Goal: Task Accomplishment & Management: Manage account settings

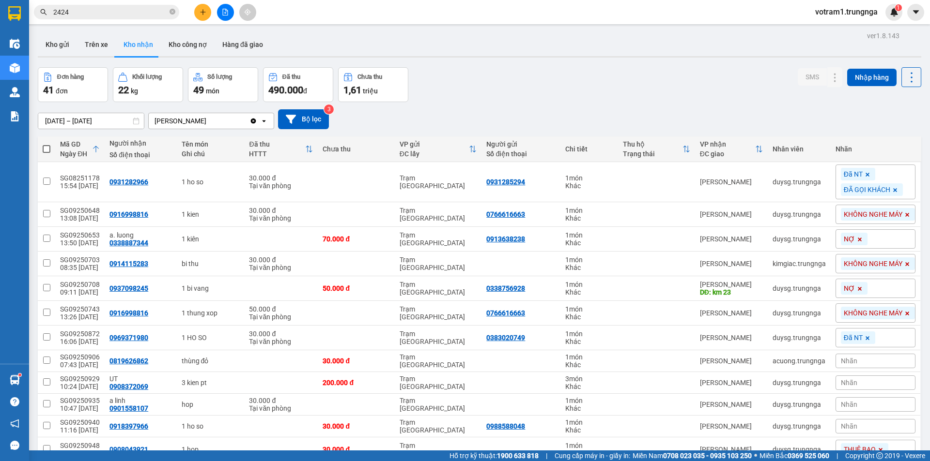
click at [462, 68] on div "Đơn hàng 41 đơn Khối lượng 22 kg Số lượng 49 món Đã thu 490.000 đ Chưa thu 1,61…" at bounding box center [479, 84] width 883 height 35
click at [209, 9] on button at bounding box center [202, 12] width 17 height 17
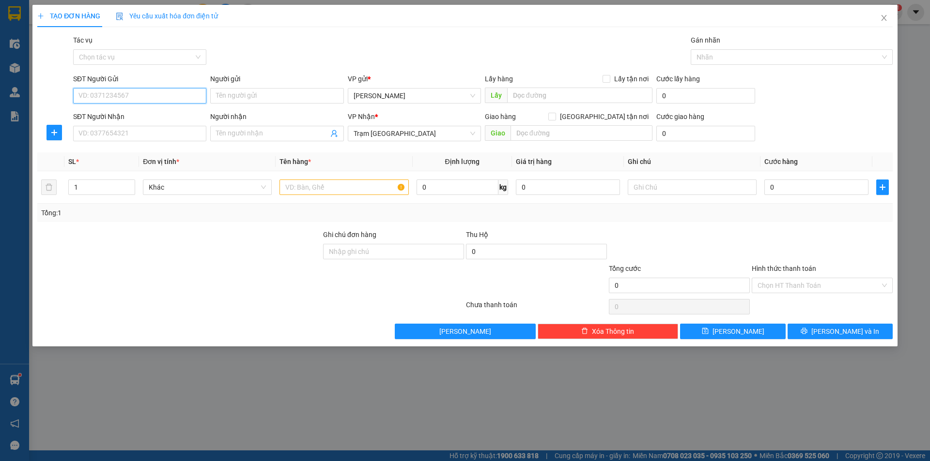
click at [162, 94] on input "SĐT Người Gửi" at bounding box center [139, 95] width 133 height 15
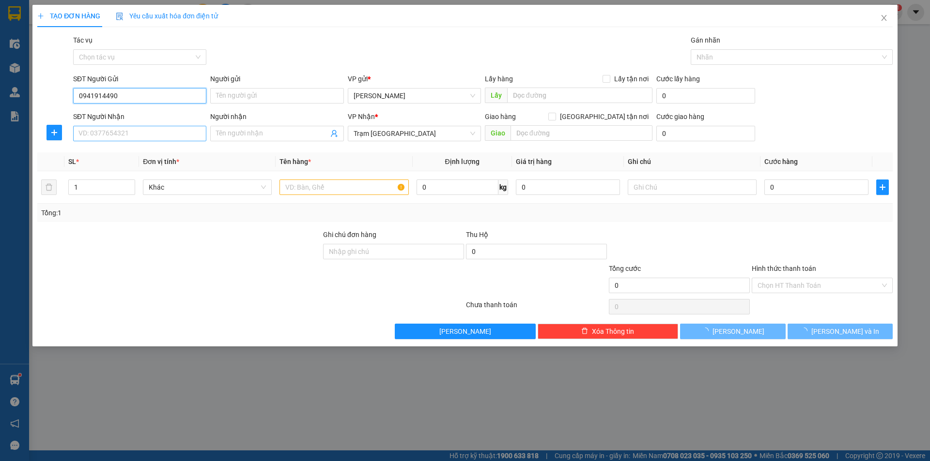
type input "0941914490"
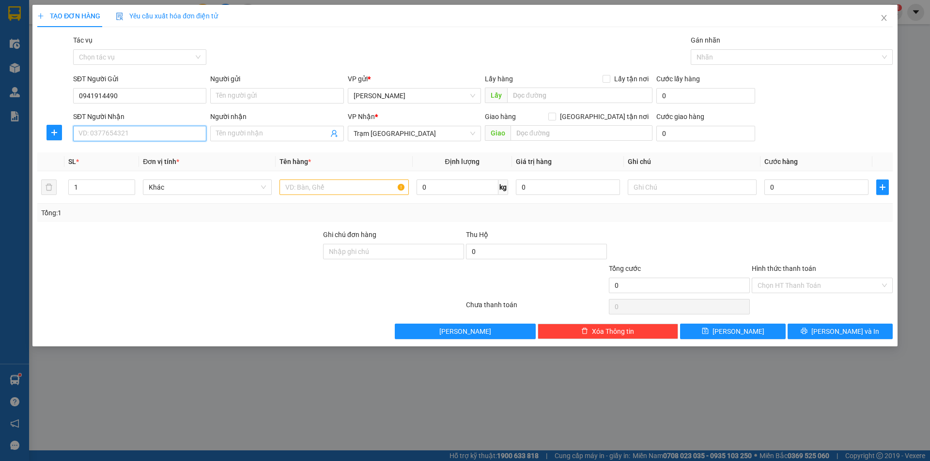
click at [153, 130] on input "SĐT Người Nhận" at bounding box center [139, 133] width 133 height 15
type input "0367353857"
click at [314, 185] on input "text" at bounding box center [343, 187] width 129 height 15
type input "1T ĐỒ ĂN"
click at [826, 193] on input "0" at bounding box center [816, 187] width 104 height 15
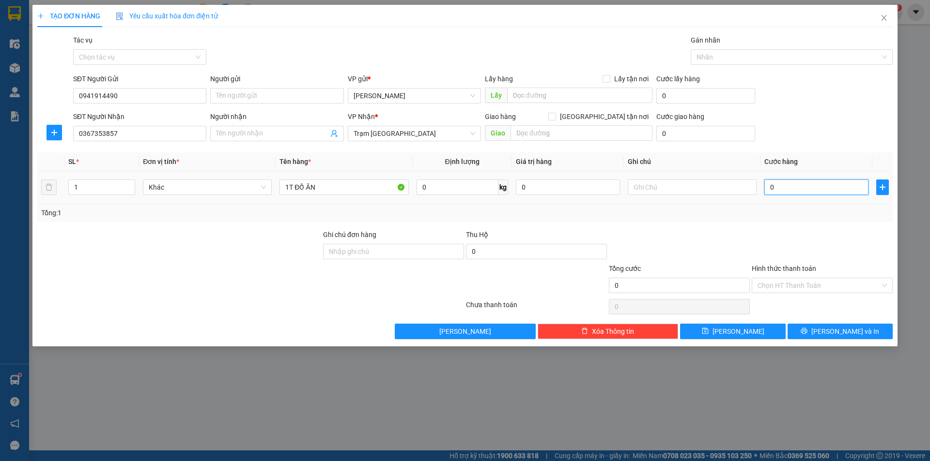
type input "5"
type input "50"
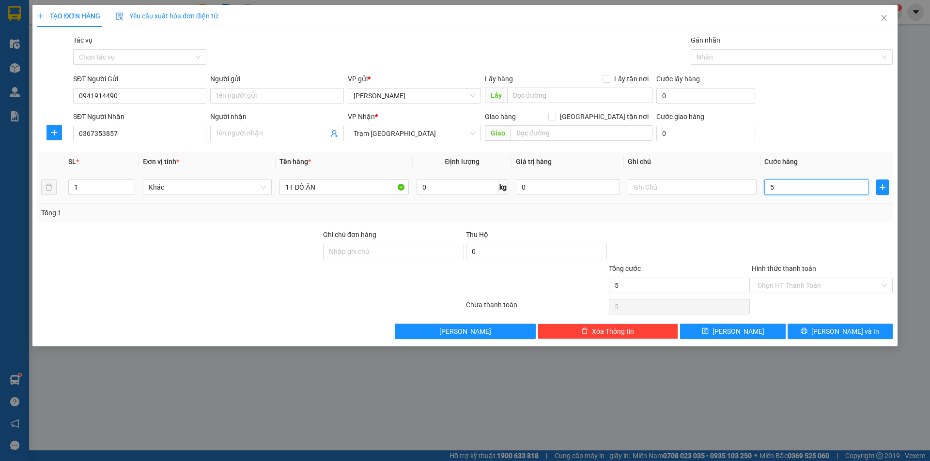
type input "50"
type input "50.000"
click at [820, 283] on input "Hình thức thanh toán" at bounding box center [818, 285] width 123 height 15
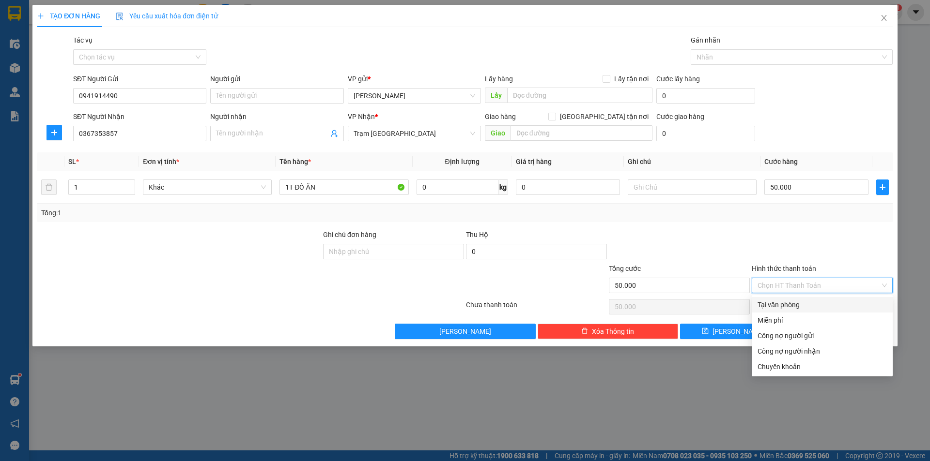
click at [816, 303] on div "Tại văn phòng" at bounding box center [821, 305] width 129 height 11
type input "0"
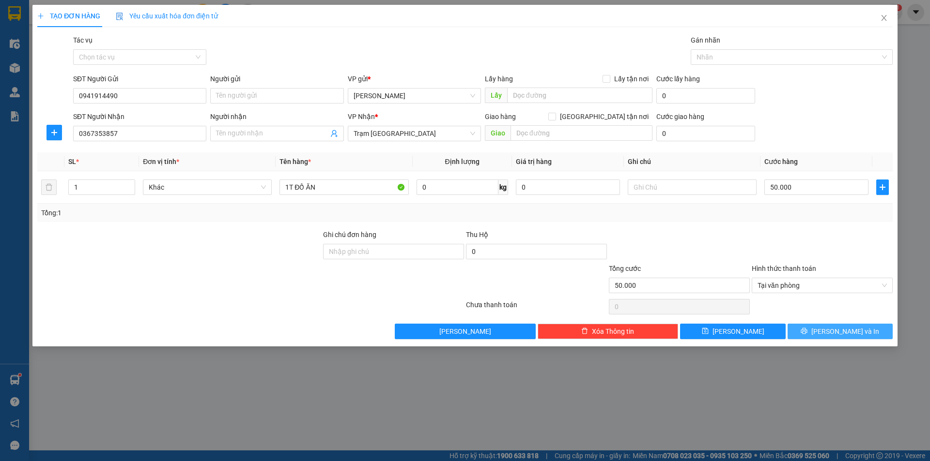
click at [839, 331] on span "[PERSON_NAME] và In" at bounding box center [845, 331] width 68 height 11
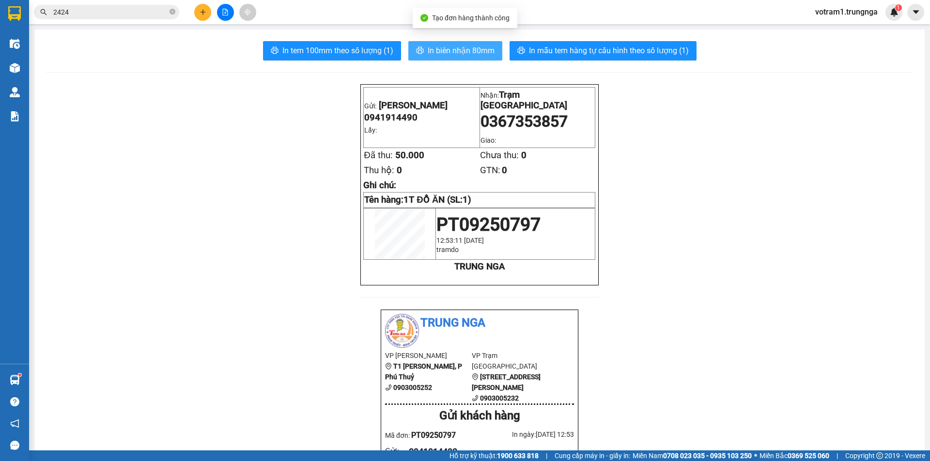
click at [471, 52] on span "In biên nhận 80mm" at bounding box center [461, 51] width 67 height 12
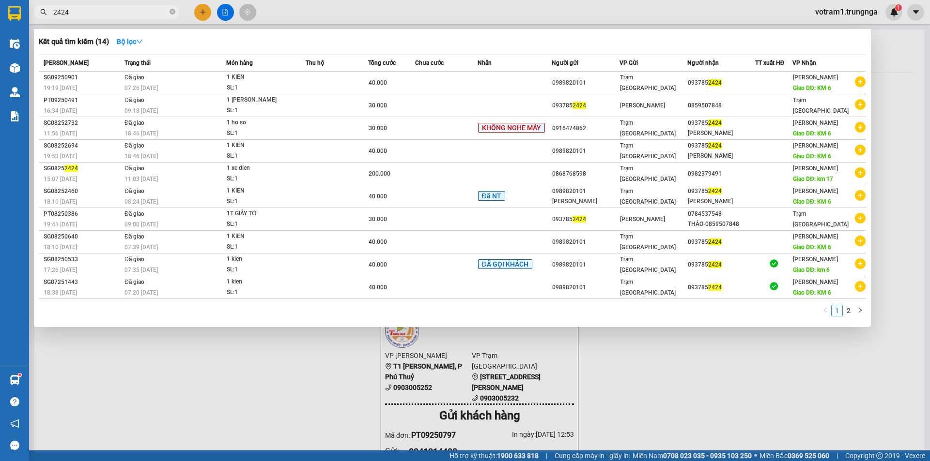
click at [135, 13] on input "2424" at bounding box center [110, 12] width 114 height 11
type input "2"
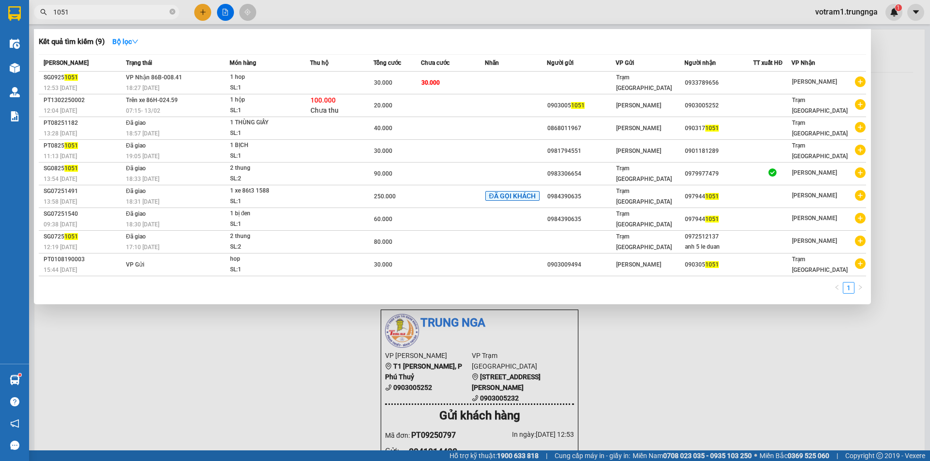
type input "1051"
click at [172, 11] on icon "close-circle" at bounding box center [172, 12] width 6 height 6
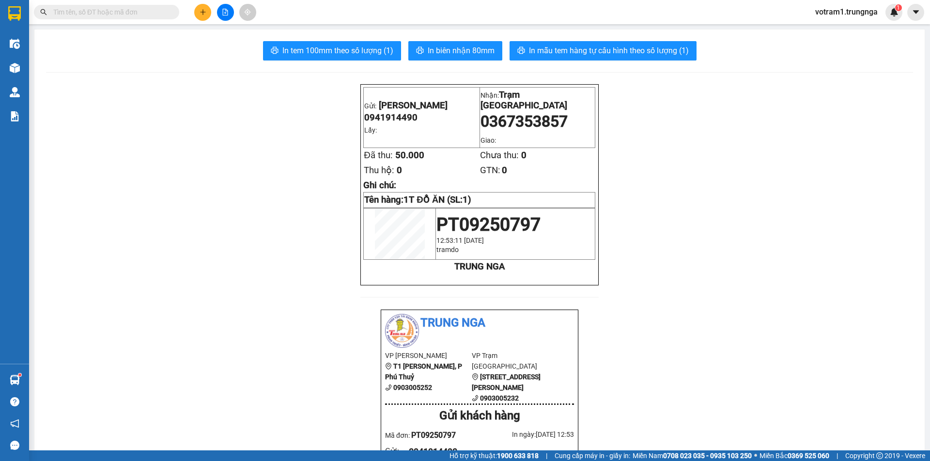
click at [142, 10] on input "text" at bounding box center [110, 12] width 114 height 11
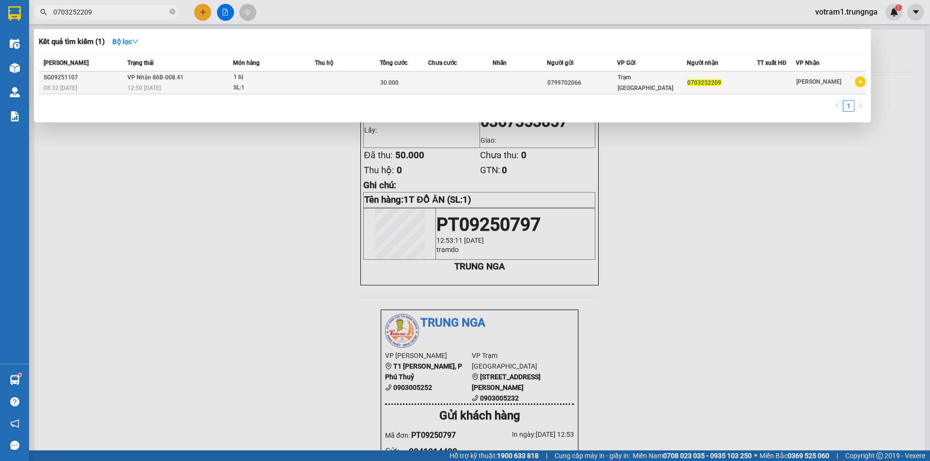
type input "0703252209"
click at [417, 83] on div "30.000" at bounding box center [403, 82] width 47 height 11
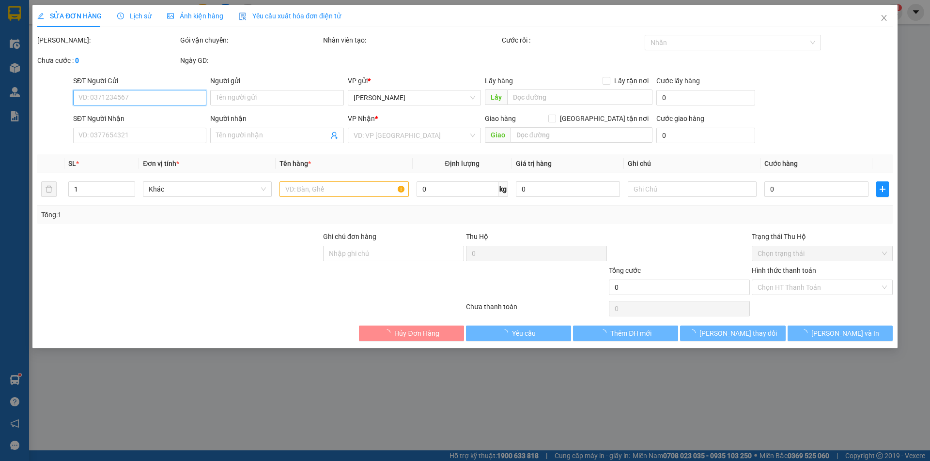
type input "0799702066"
type input "0703252209"
type input "30.000"
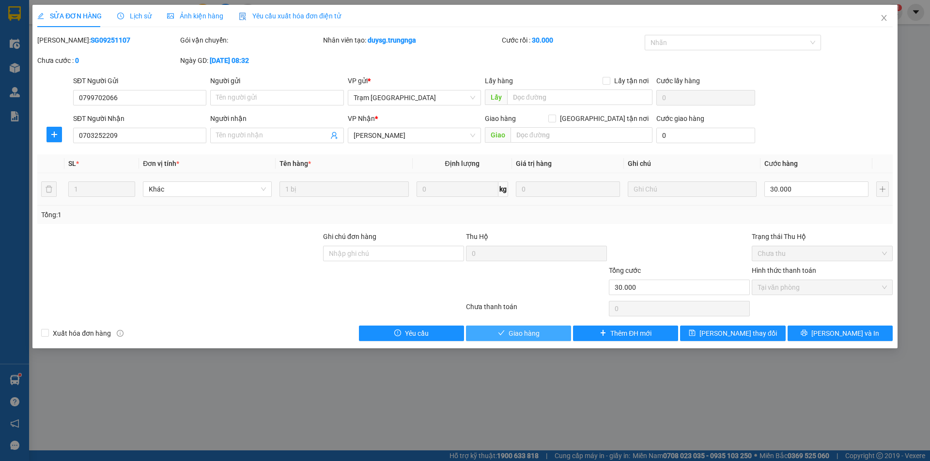
click at [533, 336] on span "Giao hàng" at bounding box center [523, 333] width 31 height 11
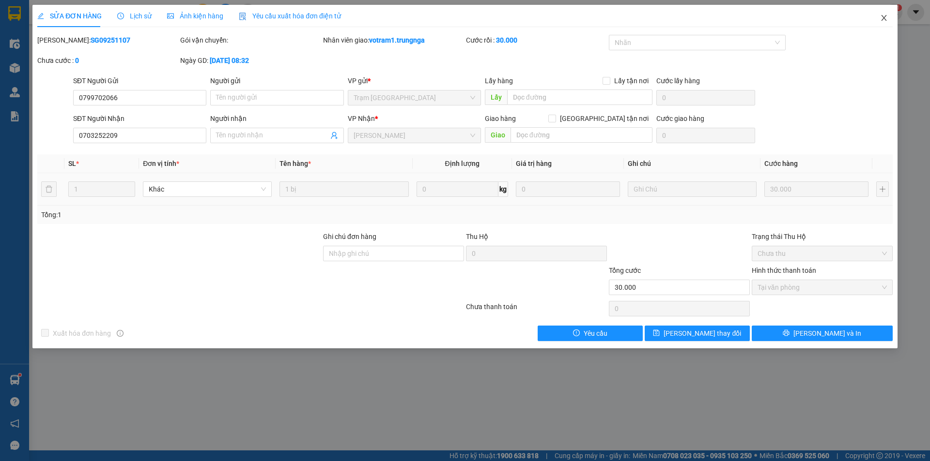
click at [883, 13] on span "Close" at bounding box center [883, 18] width 27 height 27
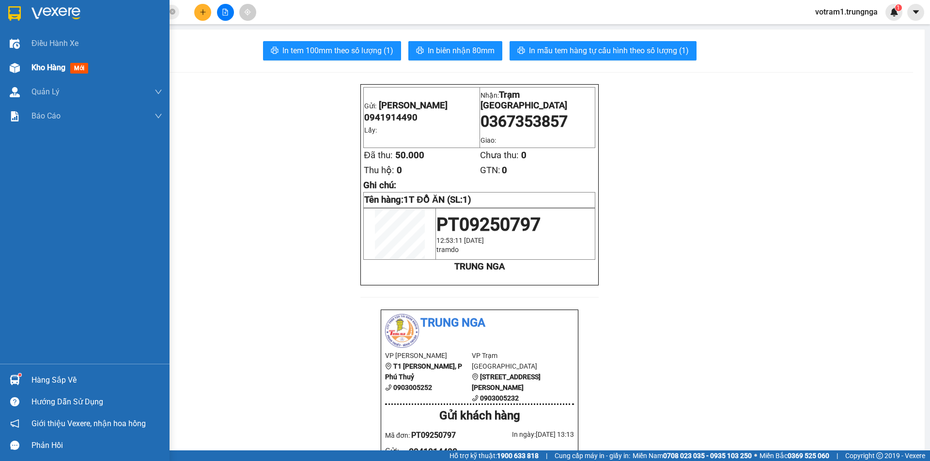
click at [23, 72] on div "Kho hàng mới" at bounding box center [84, 68] width 169 height 24
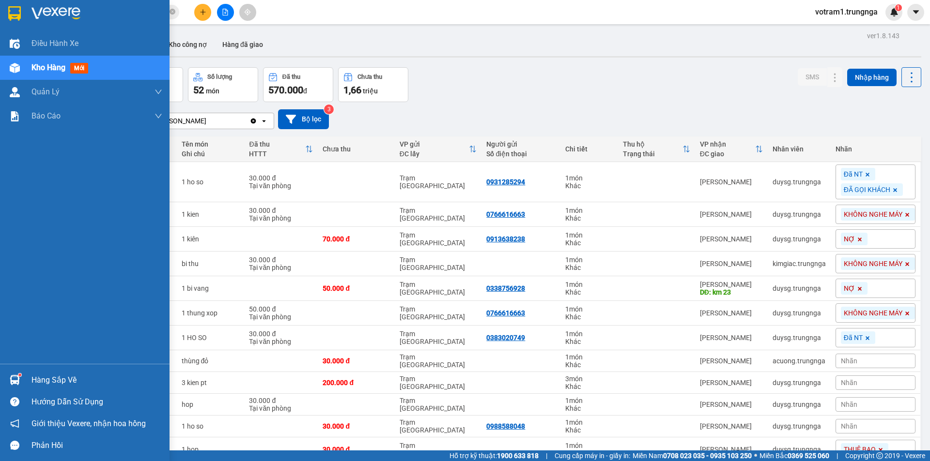
click at [67, 383] on div "Hàng sắp về" at bounding box center [96, 380] width 131 height 15
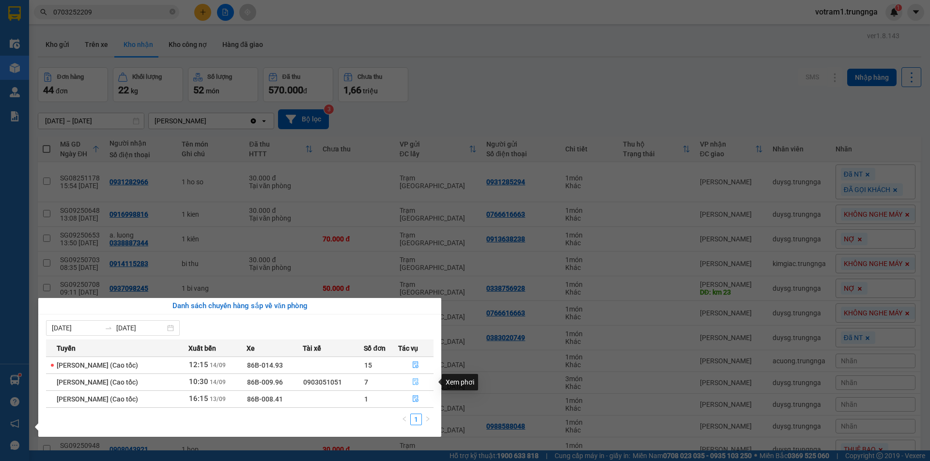
click at [415, 383] on icon "file-done" at bounding box center [416, 382] width 6 height 7
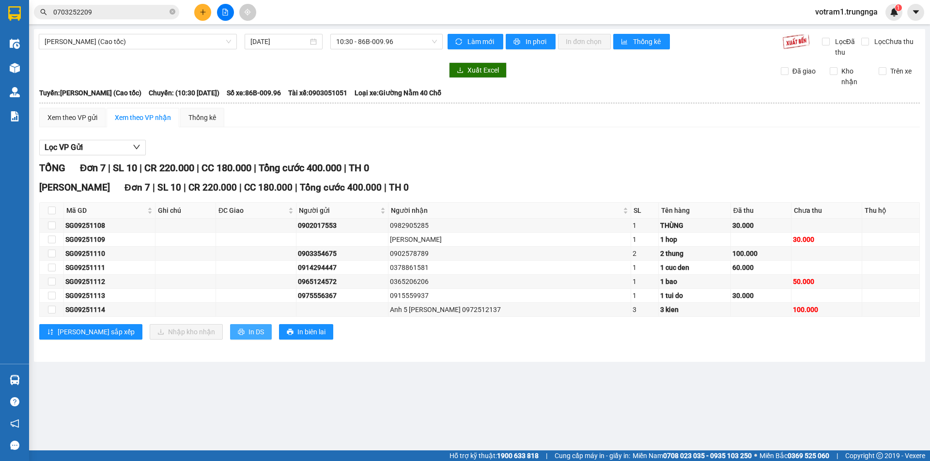
click at [248, 332] on span "In DS" at bounding box center [255, 332] width 15 height 11
click at [230, 337] on button "In DS" at bounding box center [251, 331] width 42 height 15
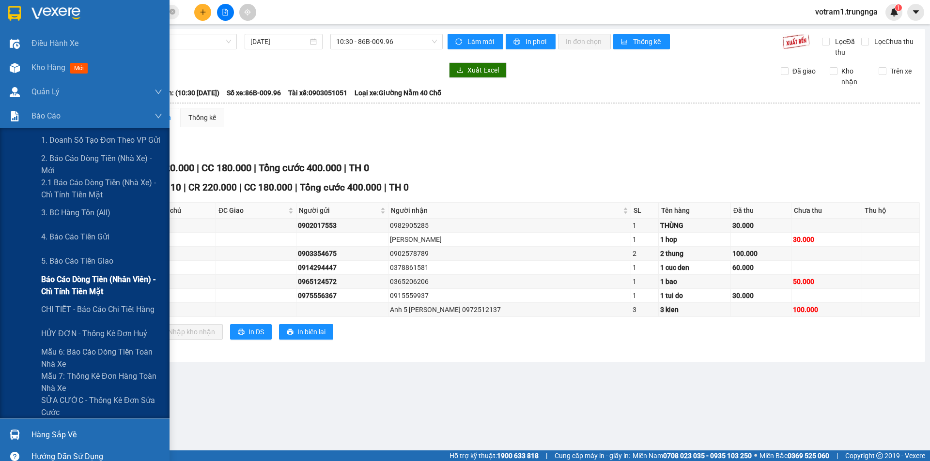
click at [62, 280] on span "Báo cáo dòng tiền (nhân viên) - chỉ tính tiền mặt" at bounding box center [101, 286] width 121 height 24
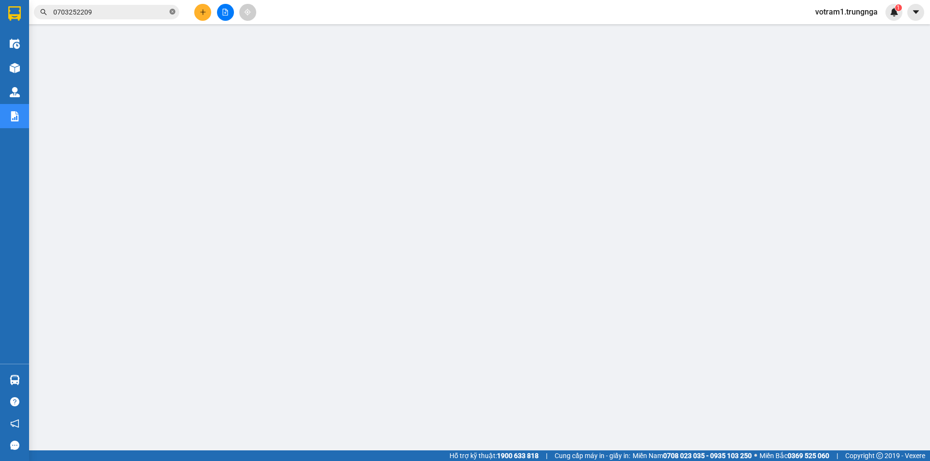
click at [171, 11] on icon "close-circle" at bounding box center [172, 12] width 6 height 6
click at [155, 11] on input "text" at bounding box center [110, 12] width 114 height 11
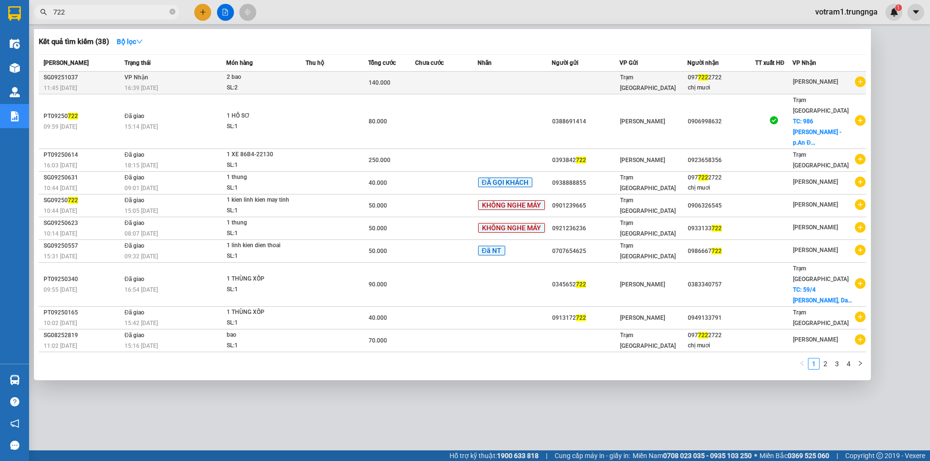
type input "722"
click at [359, 81] on td at bounding box center [337, 83] width 62 height 23
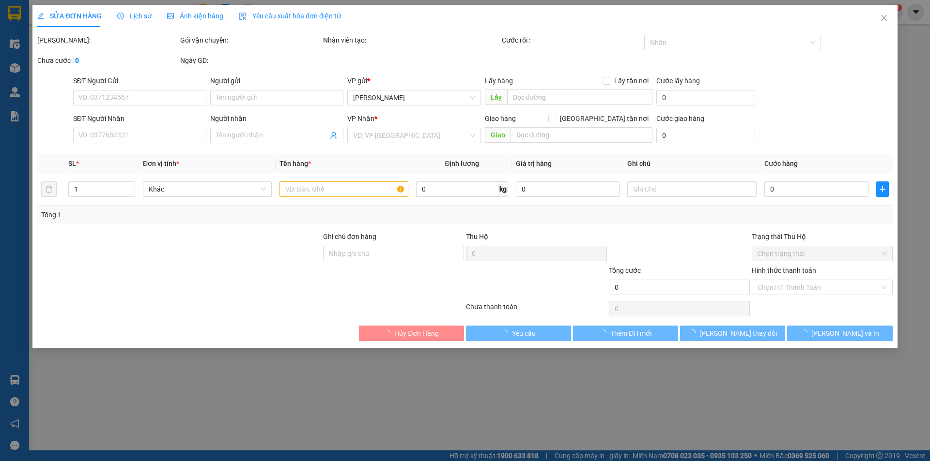
type input "0977222722"
type input "chị muơi"
type input "140.000"
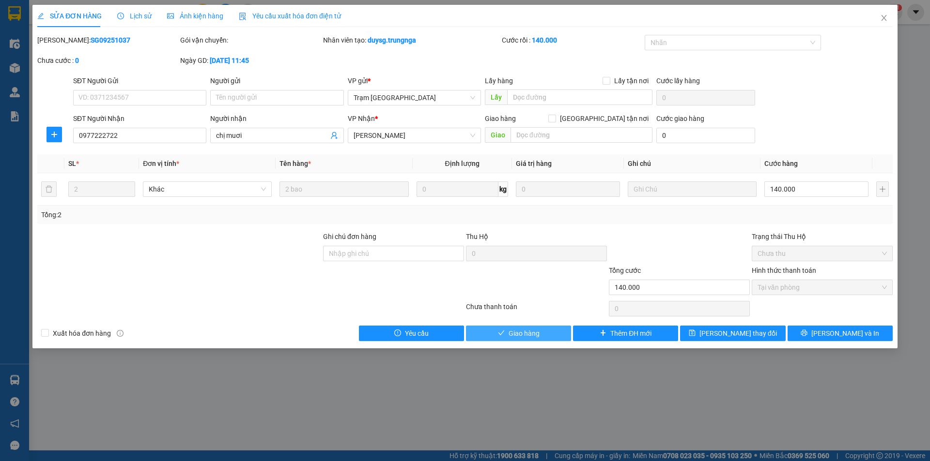
click at [511, 332] on span "Giao hàng" at bounding box center [523, 333] width 31 height 11
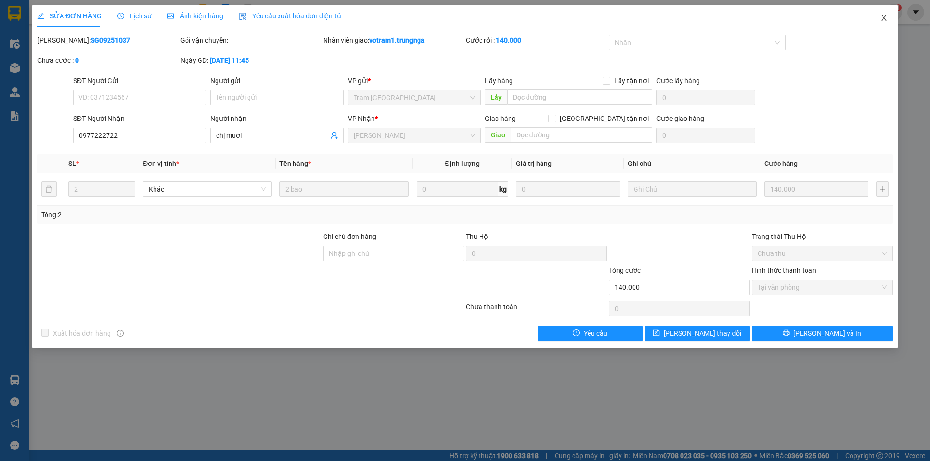
click at [882, 22] on span "Close" at bounding box center [883, 18] width 27 height 27
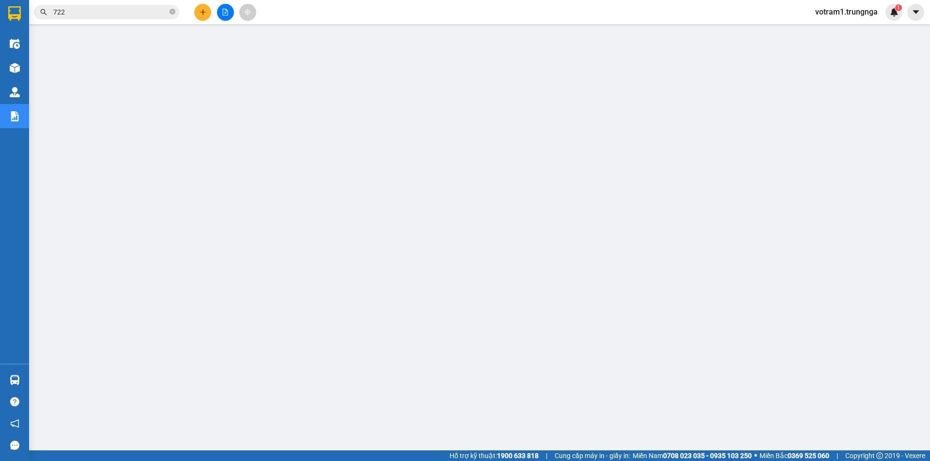
click at [105, 16] on input "722" at bounding box center [110, 12] width 114 height 11
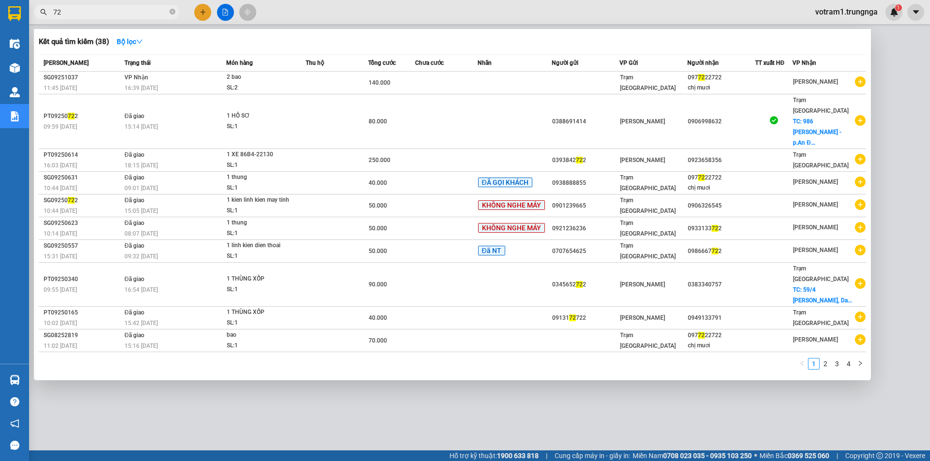
type input "7"
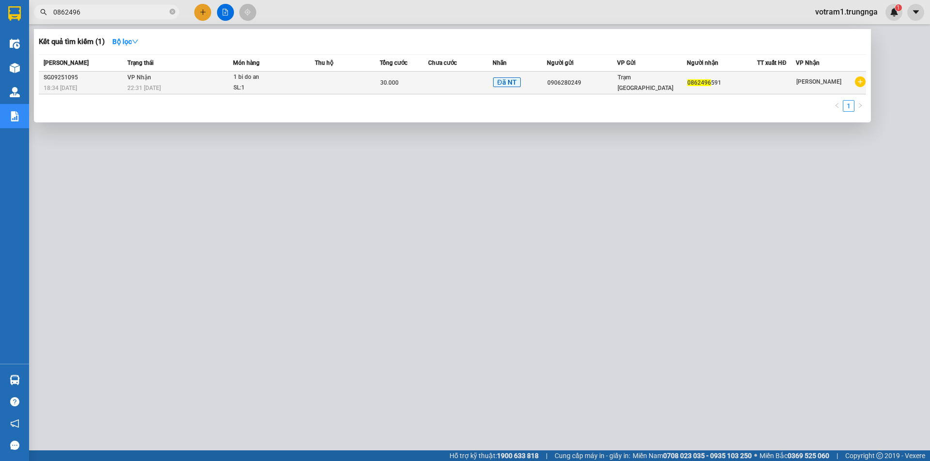
type input "0862496"
click at [190, 82] on td "VP Nhận 22:31 [DATE]" at bounding box center [179, 83] width 108 height 23
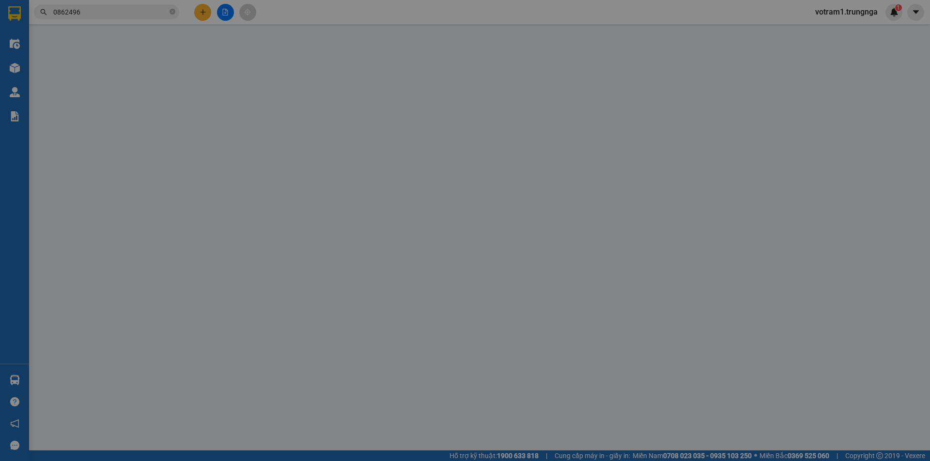
type input "0906280249"
type input "0862496591"
type input "30.000"
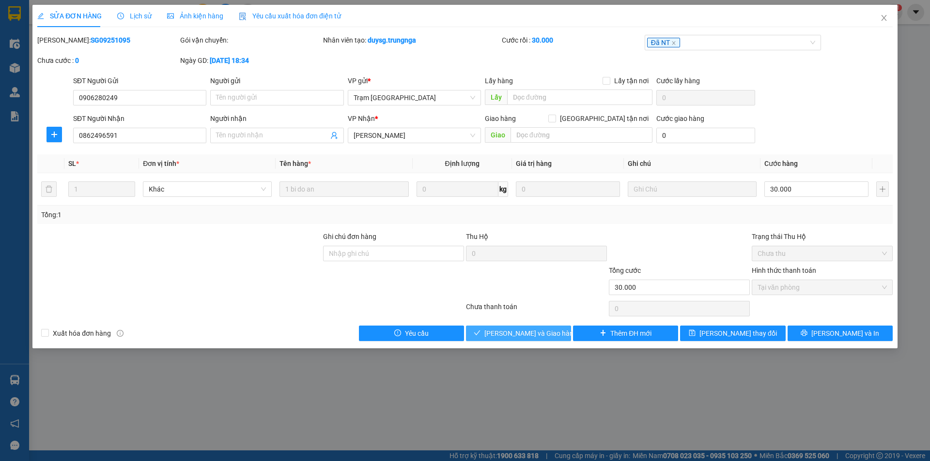
click at [543, 334] on span "[PERSON_NAME] và Giao hàng" at bounding box center [530, 333] width 93 height 11
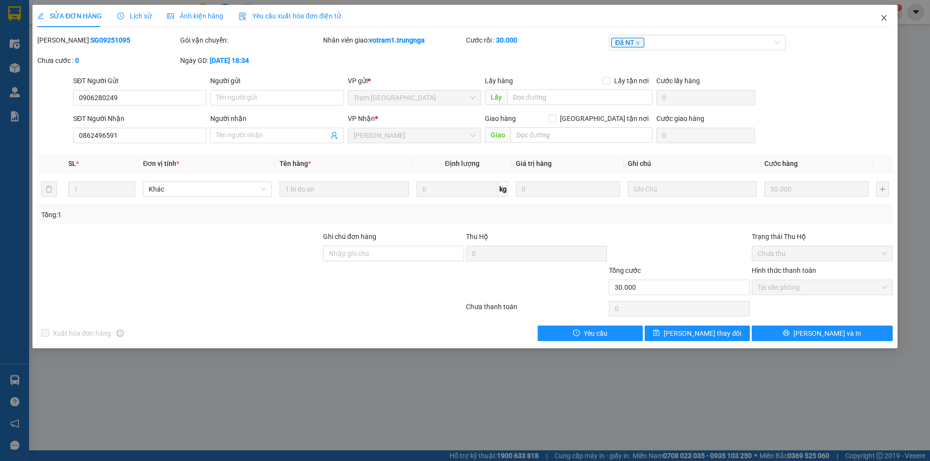
click at [886, 16] on icon "close" at bounding box center [884, 18] width 8 height 8
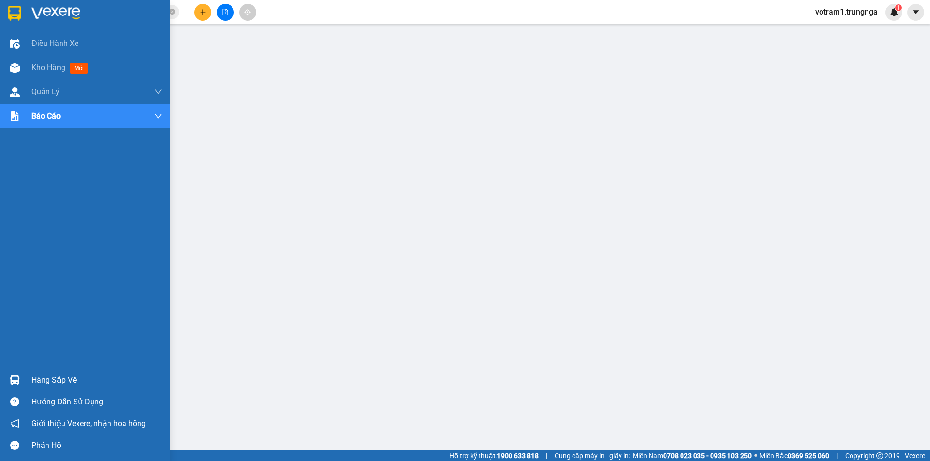
click at [13, 378] on img at bounding box center [15, 380] width 10 height 10
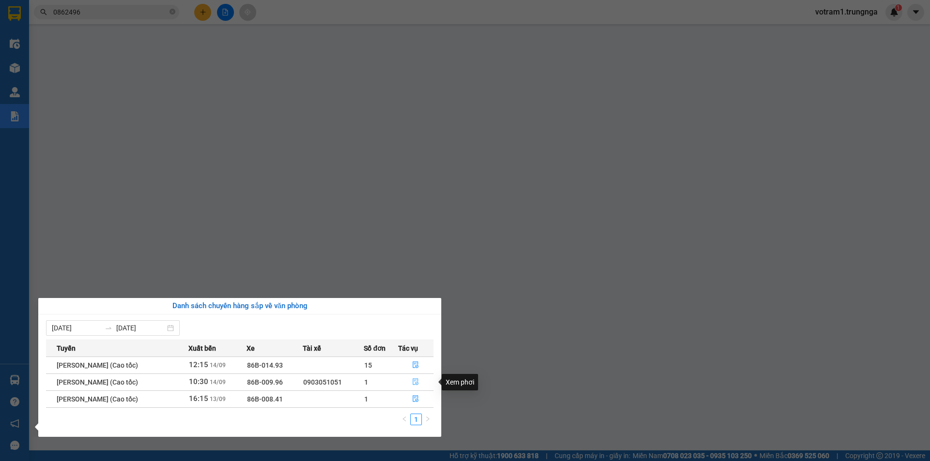
click at [421, 381] on button "button" at bounding box center [416, 382] width 35 height 15
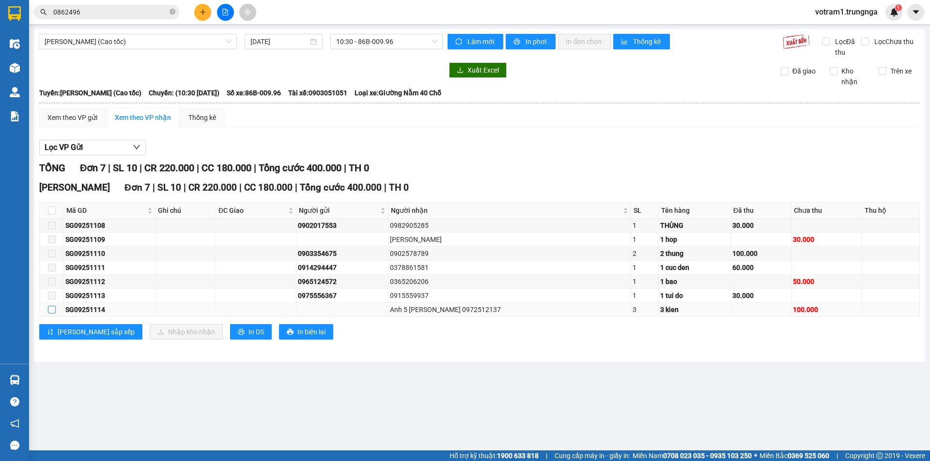
click at [51, 309] on input "checkbox" at bounding box center [52, 310] width 8 height 8
checkbox input "true"
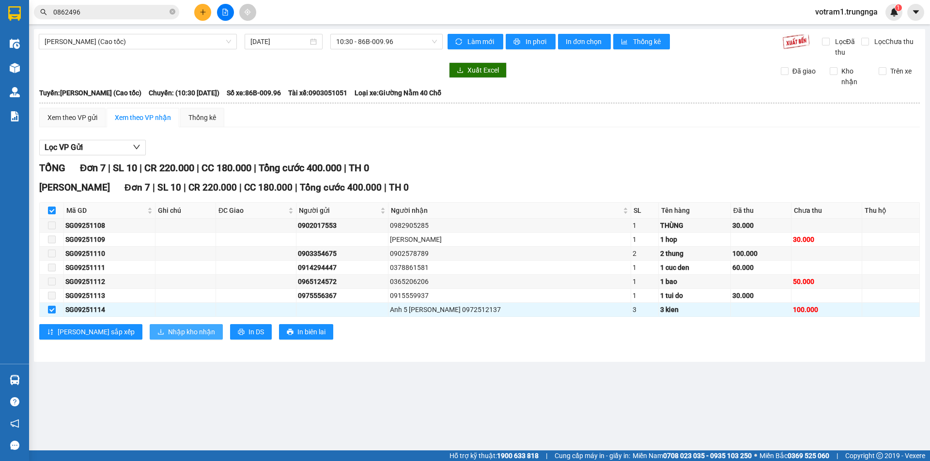
click at [168, 333] on span "Nhập kho nhận" at bounding box center [191, 332] width 47 height 11
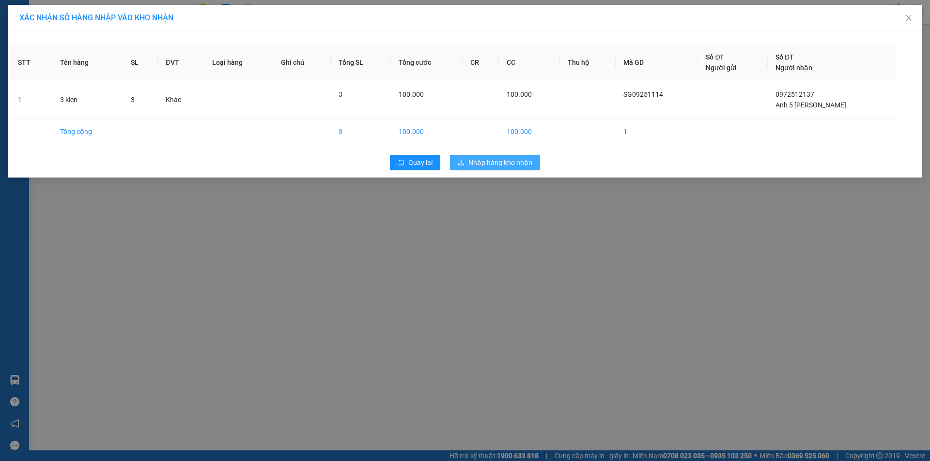
click at [494, 167] on span "Nhập hàng kho nhận" at bounding box center [500, 162] width 64 height 11
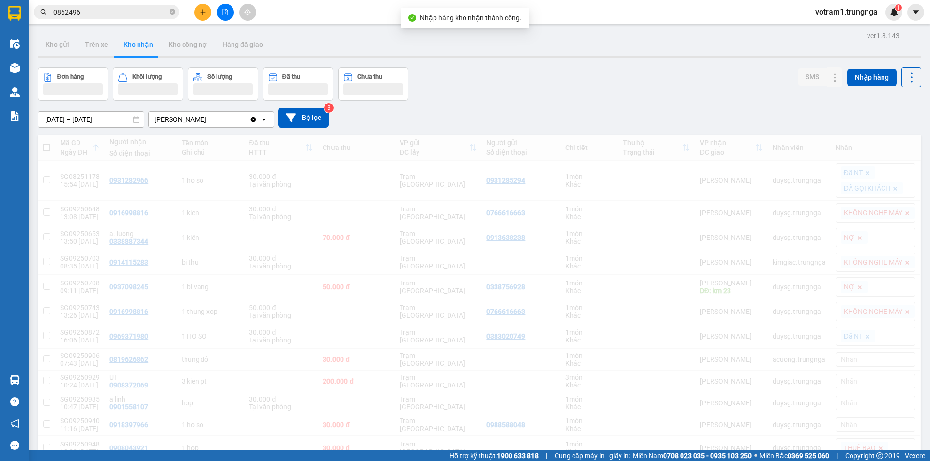
click at [94, 10] on input "0862496" at bounding box center [110, 12] width 114 height 11
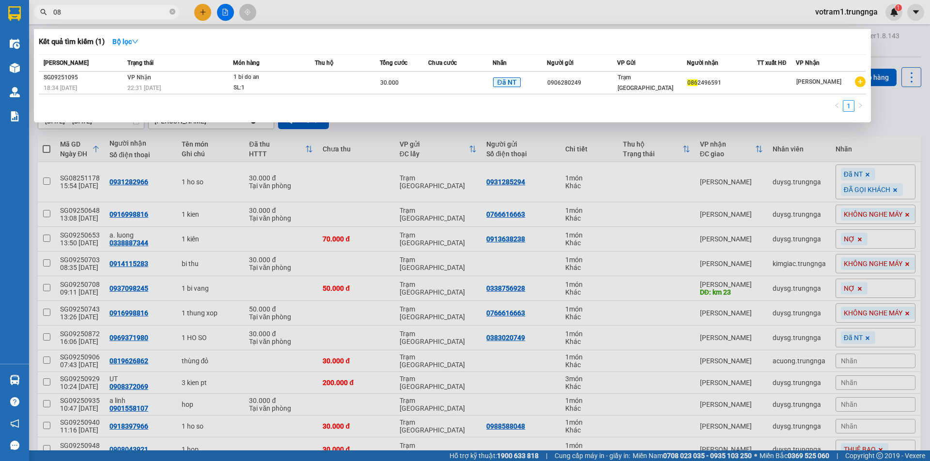
type input "0"
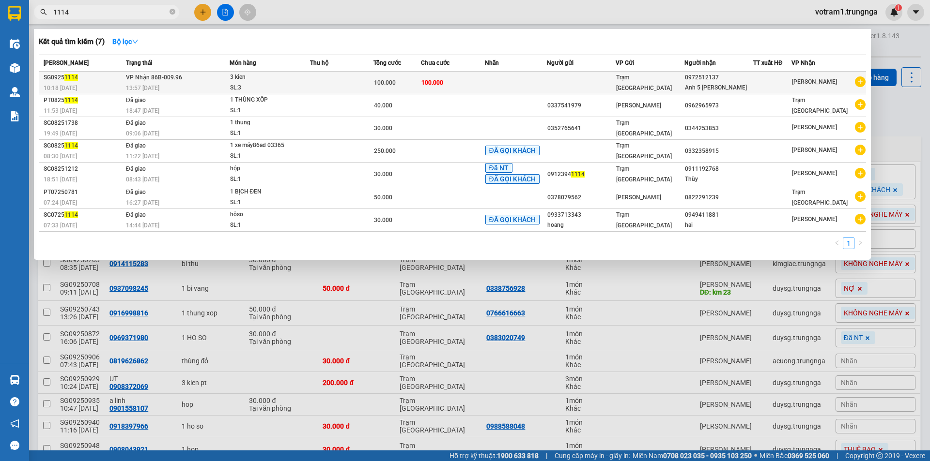
type input "1114"
click at [154, 76] on span "VP Nhận 86B-009.96" at bounding box center [154, 77] width 56 height 7
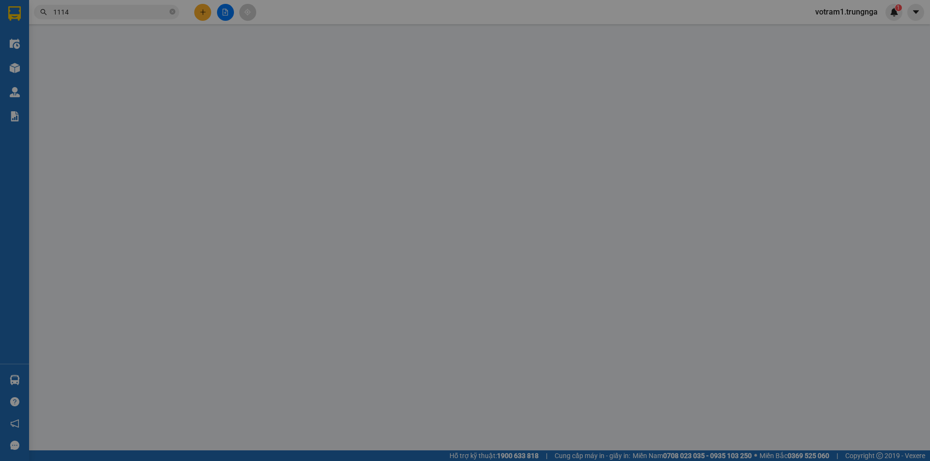
type input "0972512137"
type input "Anh 5 [PERSON_NAME]"
type input "100.000"
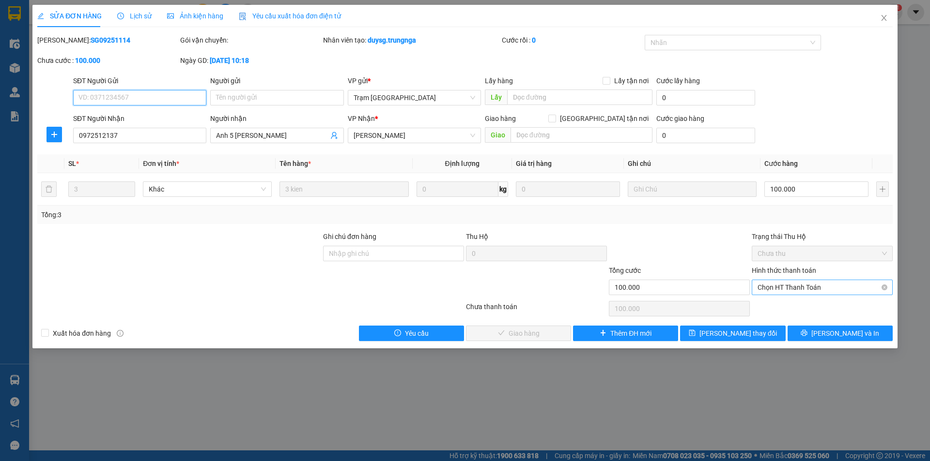
click at [793, 287] on span "Chọn HT Thanh Toán" at bounding box center [821, 287] width 129 height 15
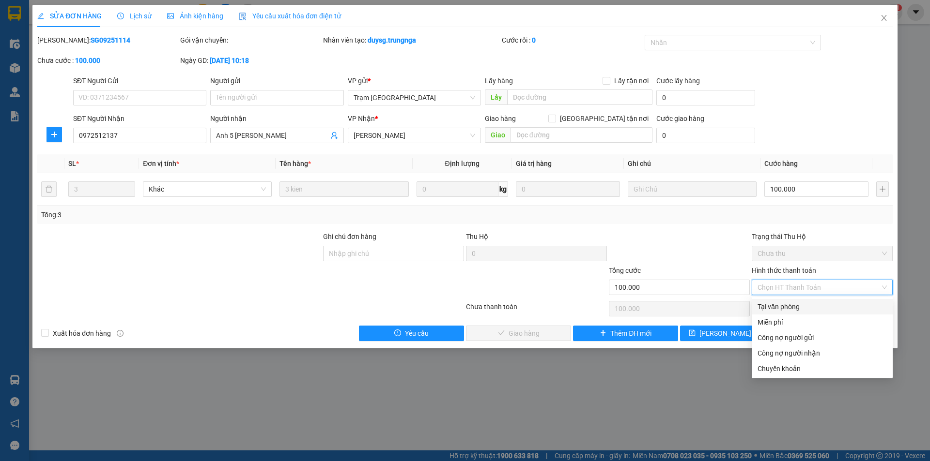
click at [785, 308] on div "Tại văn phòng" at bounding box center [821, 307] width 129 height 11
type input "0"
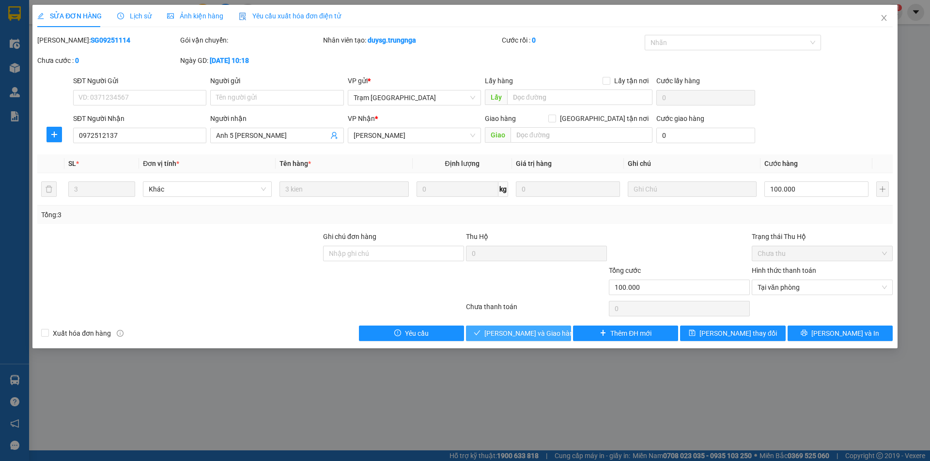
click at [541, 337] on span "[PERSON_NAME] và Giao hàng" at bounding box center [530, 333] width 93 height 11
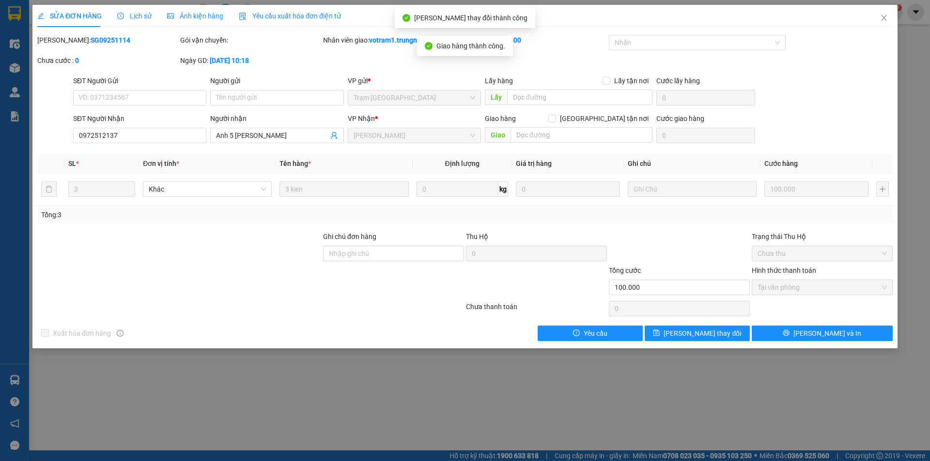
click at [655, 253] on div at bounding box center [679, 248] width 143 height 34
click at [887, 17] on icon "close" at bounding box center [884, 18] width 8 height 8
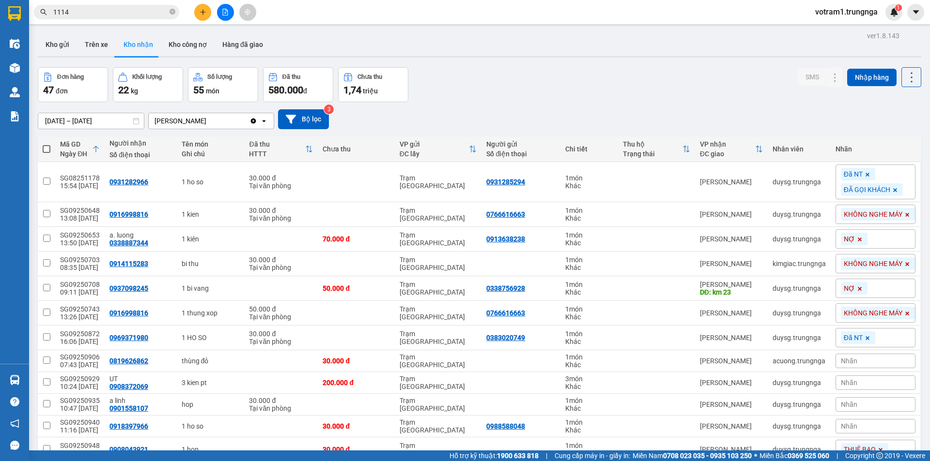
click at [145, 3] on div "Kết quả tìm kiếm ( 7 ) Bộ lọc Mã ĐH Trạng thái Món hàng Thu hộ Tổng cước Chưa c…" at bounding box center [465, 12] width 930 height 24
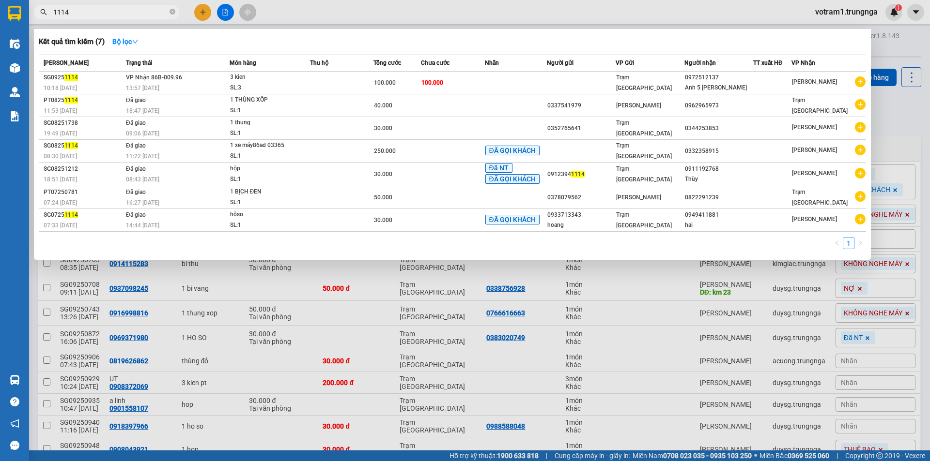
click at [145, 6] on span "1114" at bounding box center [106, 12] width 145 height 15
click at [145, 10] on input "1114" at bounding box center [110, 12] width 114 height 11
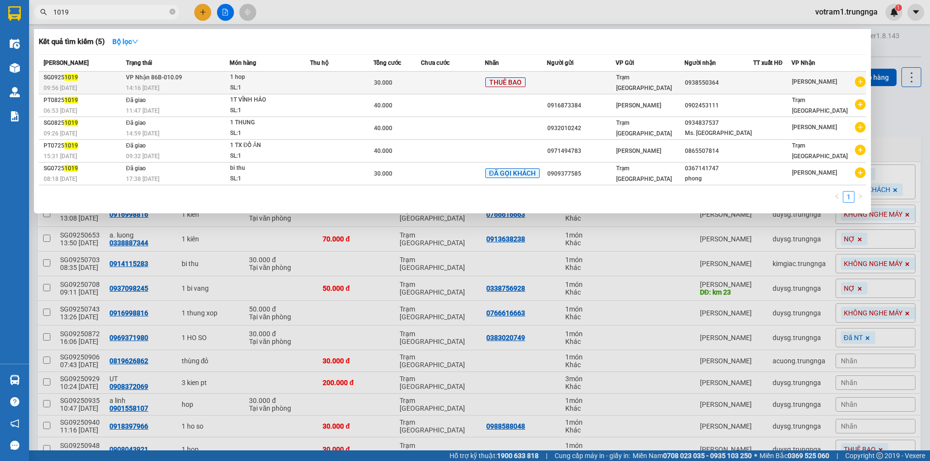
type input "1019"
click at [309, 87] on span "1 hop SL: 1" at bounding box center [269, 82] width 79 height 21
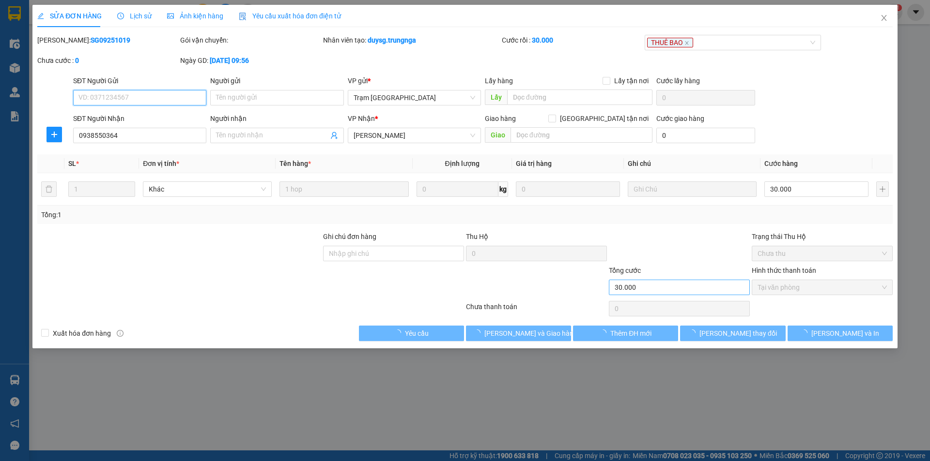
type input "0938550364"
type input "30.000"
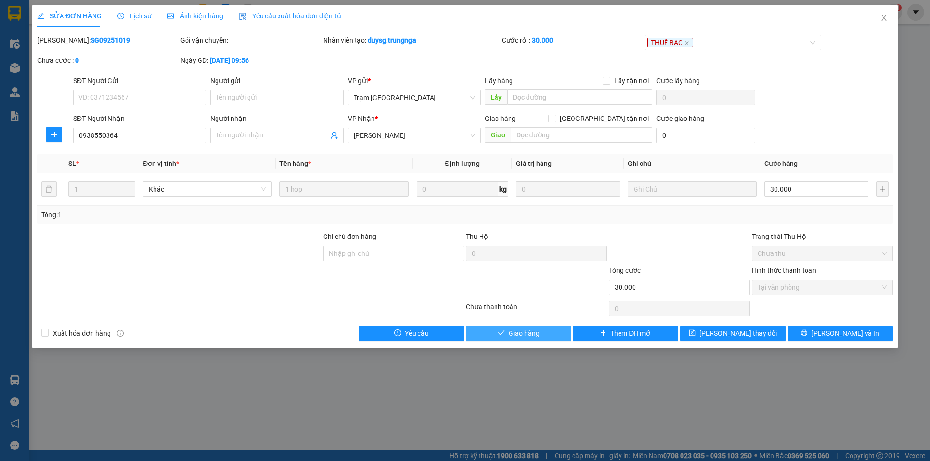
click at [549, 330] on button "Giao hàng" at bounding box center [518, 333] width 105 height 15
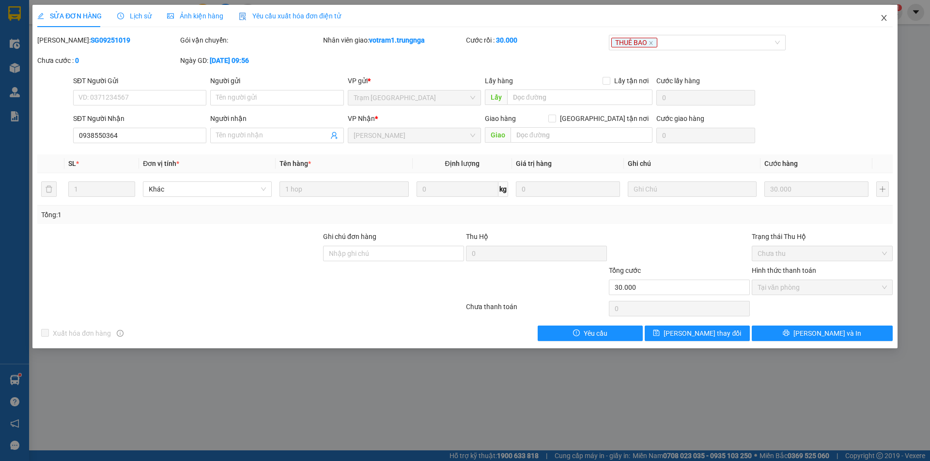
click at [884, 21] on icon "close" at bounding box center [884, 18] width 8 height 8
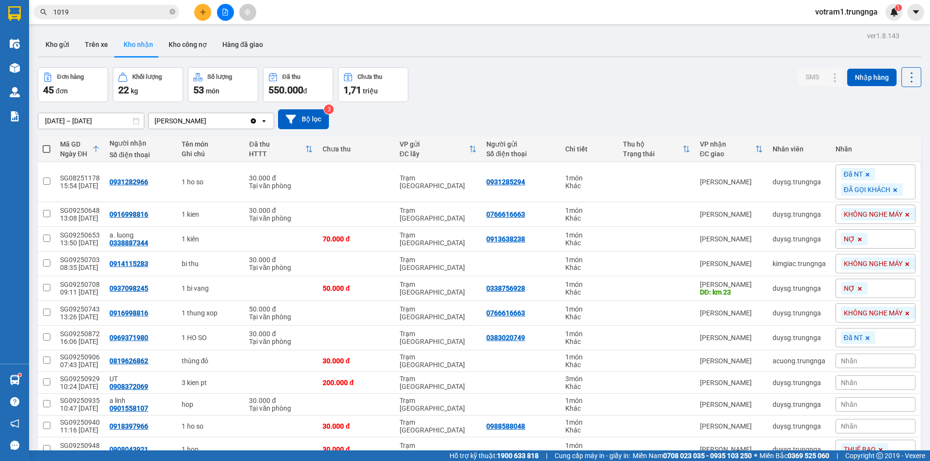
click at [502, 86] on div "Đơn hàng 45 đơn Khối lượng 22 kg Số lượng 53 món Đã thu 550.000 đ Chưa thu 1,71…" at bounding box center [479, 84] width 883 height 35
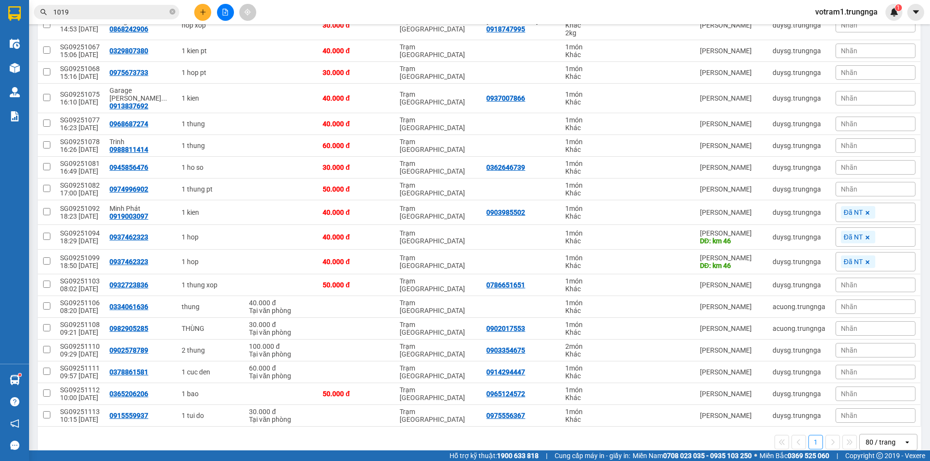
scroll to position [805, 0]
click at [171, 11] on icon "close-circle" at bounding box center [172, 12] width 6 height 6
click at [150, 11] on input "text" at bounding box center [110, 12] width 114 height 11
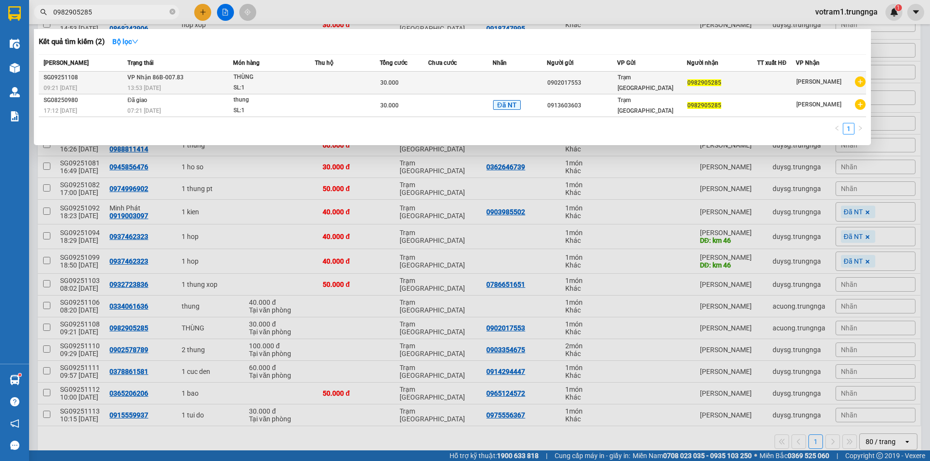
type input "0982905285"
click at [359, 82] on td at bounding box center [347, 83] width 65 height 23
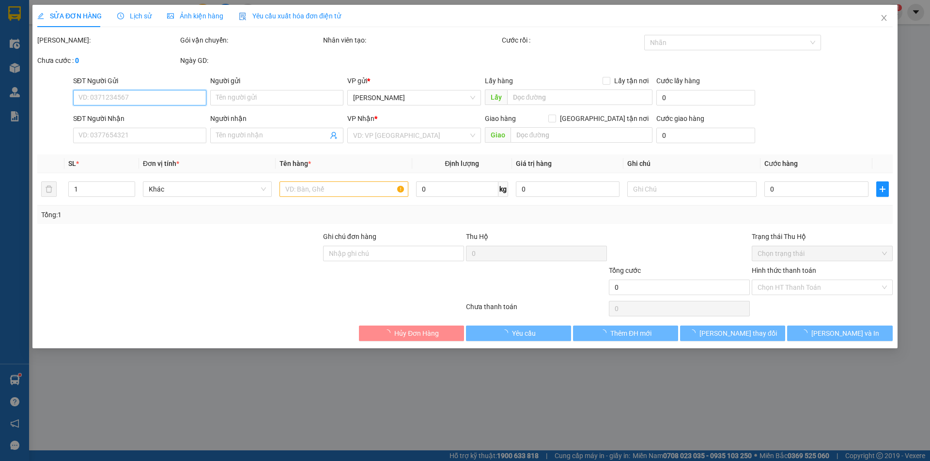
type input "0902017553"
type input "0982905285"
type input "30.000"
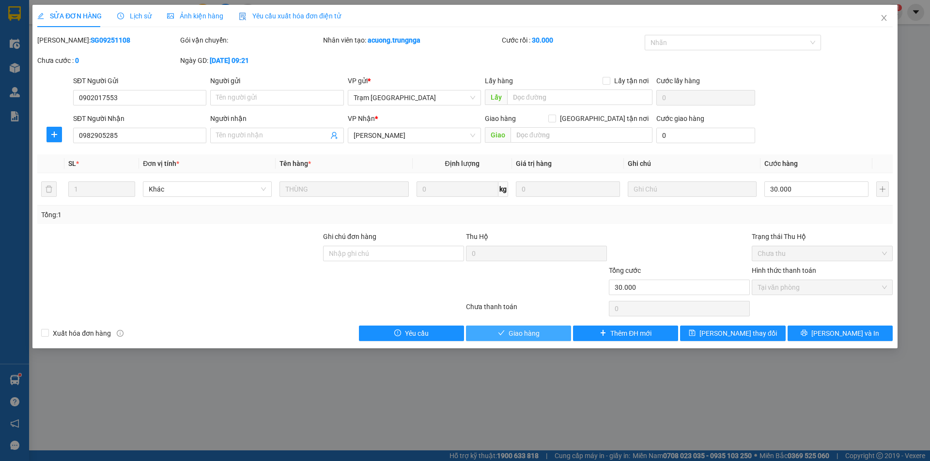
click at [548, 331] on button "Giao hàng" at bounding box center [518, 333] width 105 height 15
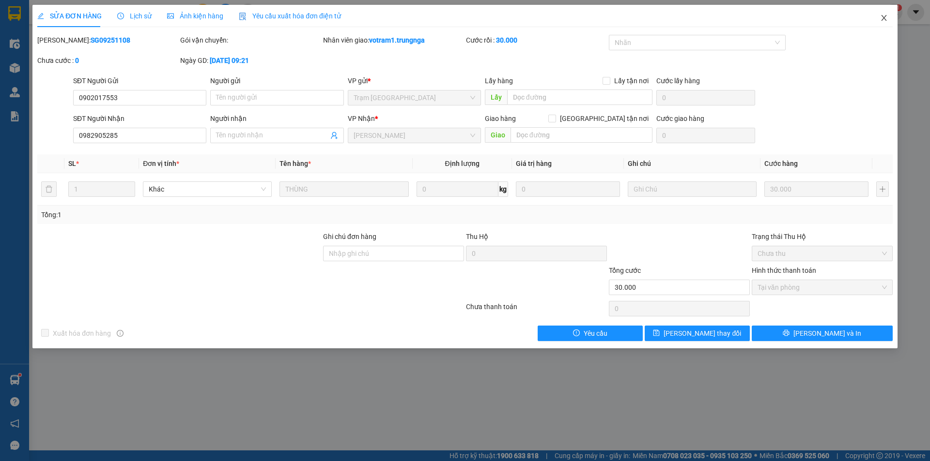
click at [883, 18] on icon "close" at bounding box center [883, 18] width 5 height 6
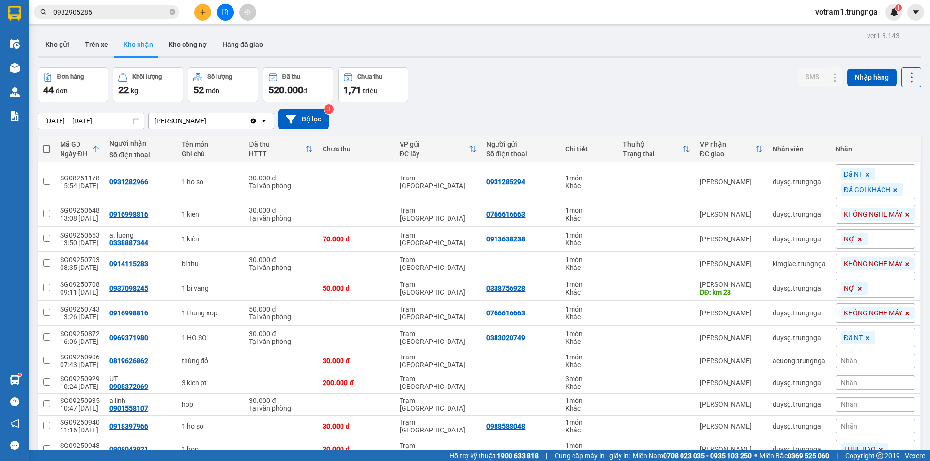
click at [518, 97] on div "Đơn hàng 44 đơn Khối lượng 22 kg Số lượng 52 món Đã thu 520.000 đ Chưa thu 1,71…" at bounding box center [479, 84] width 883 height 35
click at [127, 15] on input "0982905285" at bounding box center [110, 12] width 114 height 11
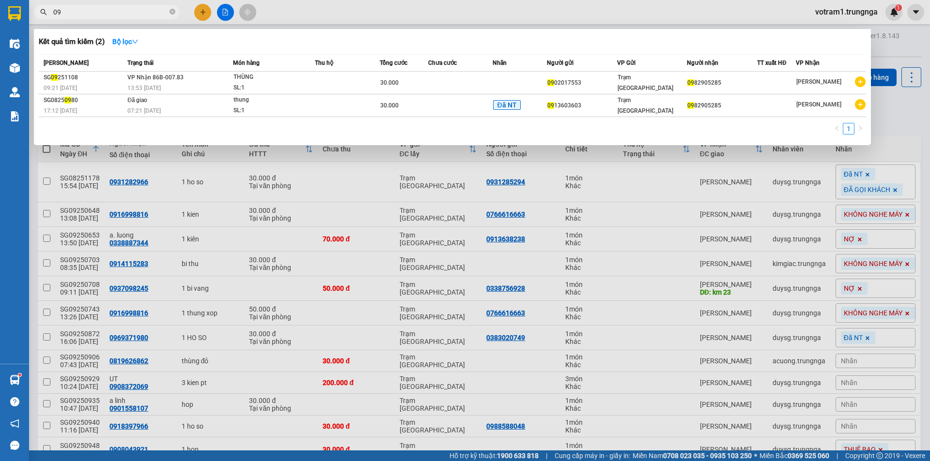
type input "0"
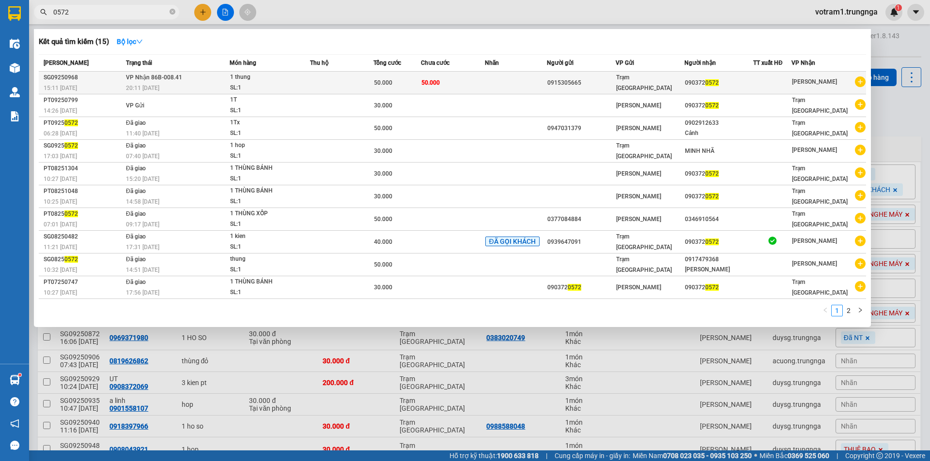
type input "0572"
click at [392, 78] on div "50.000" at bounding box center [397, 82] width 46 height 11
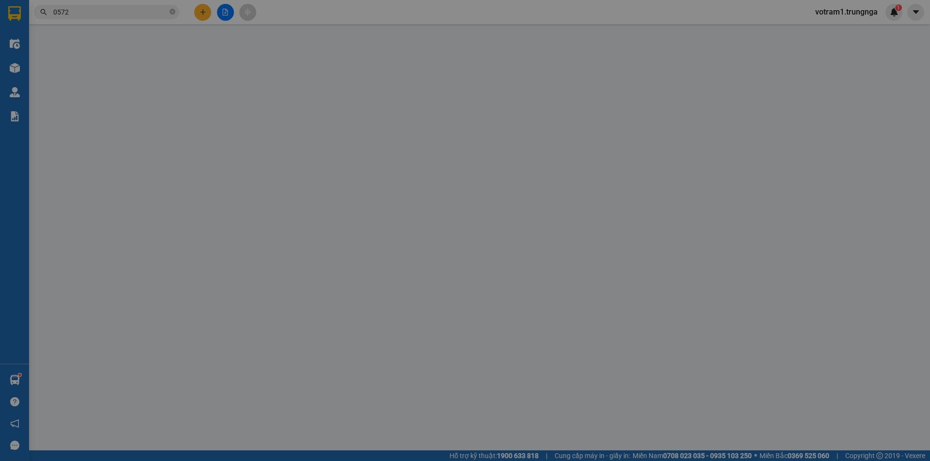
type input "0915305665"
type input "0903720572"
type input "50.000"
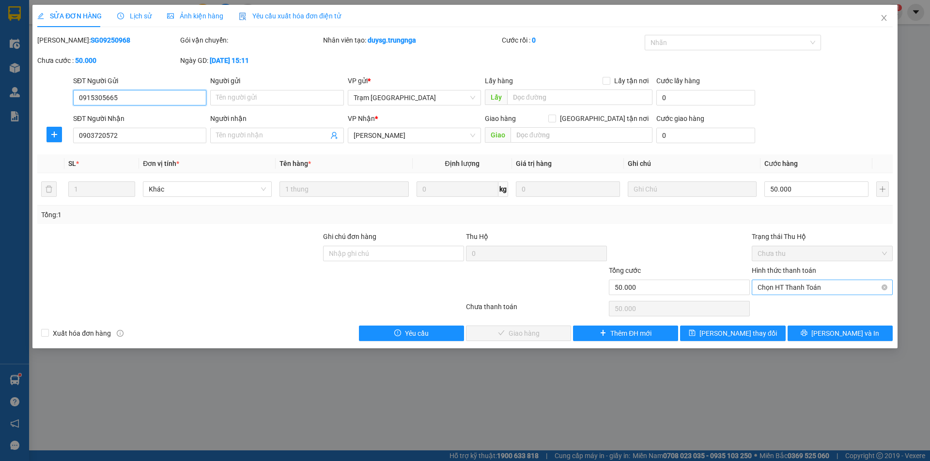
click at [786, 288] on span "Chọn HT Thanh Toán" at bounding box center [821, 287] width 129 height 15
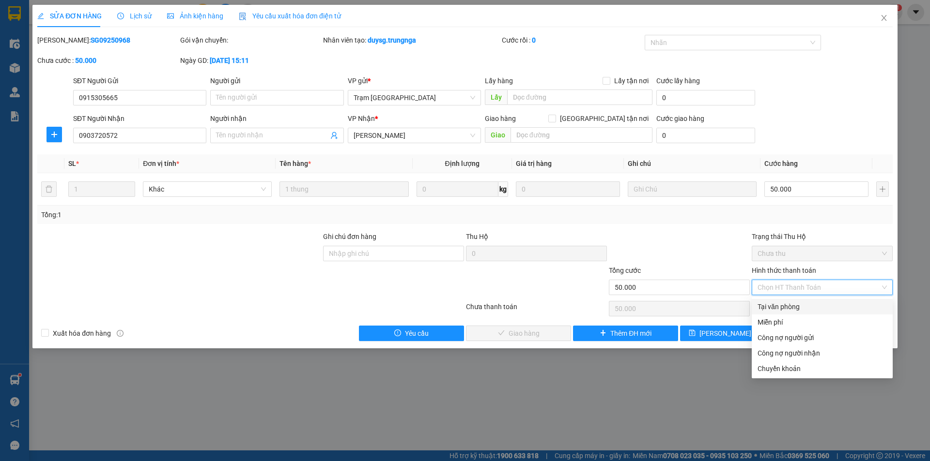
click at [785, 305] on div "Tại văn phòng" at bounding box center [821, 307] width 129 height 11
type input "0"
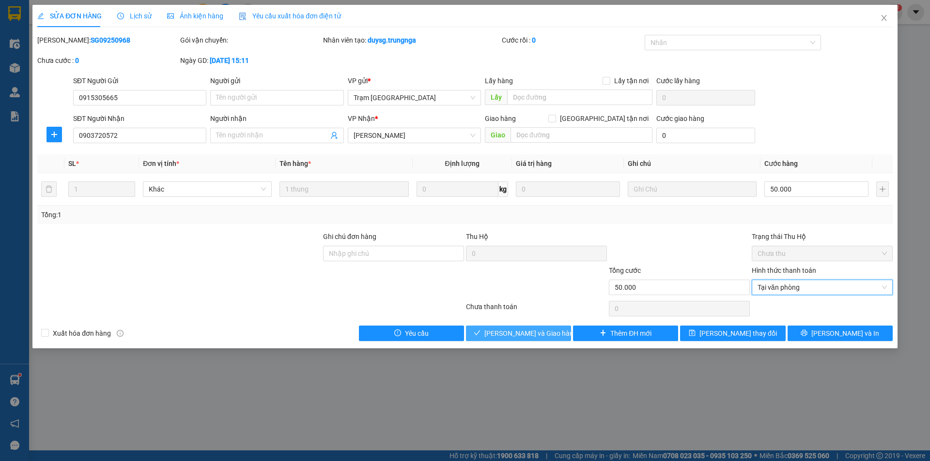
click at [541, 334] on span "[PERSON_NAME] và Giao hàng" at bounding box center [530, 333] width 93 height 11
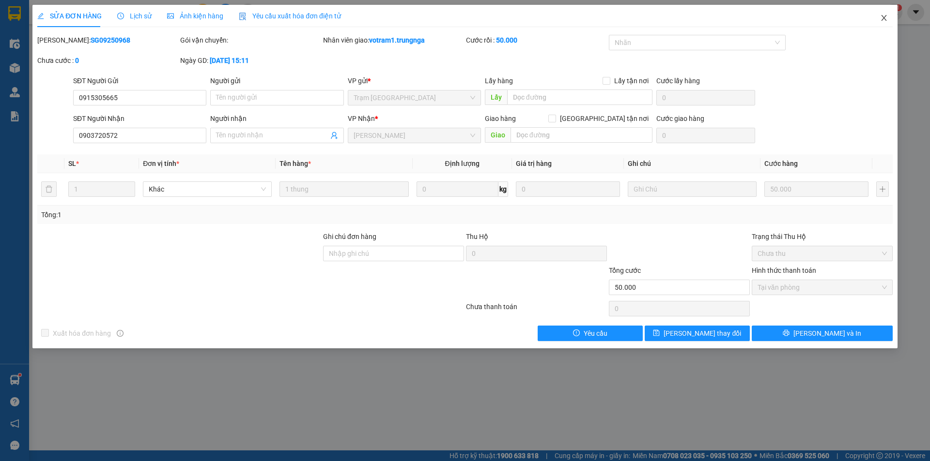
click at [888, 19] on span "Close" at bounding box center [883, 18] width 27 height 27
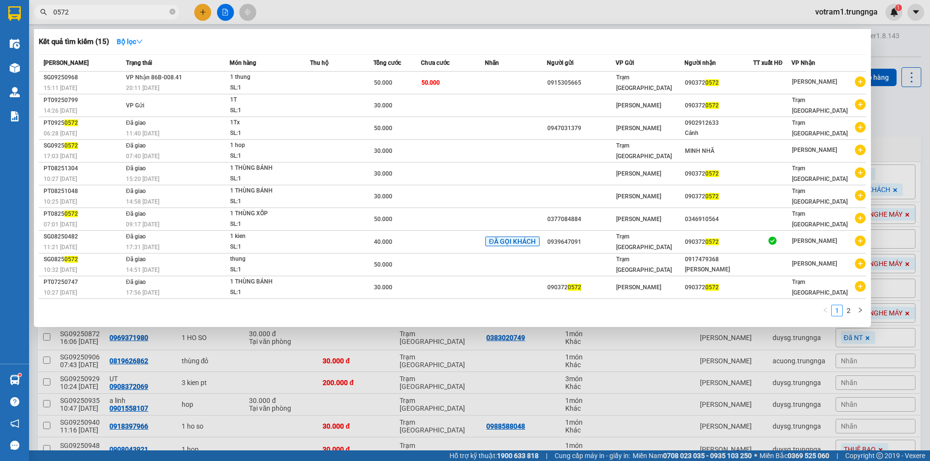
click at [97, 12] on input "0572" at bounding box center [110, 12] width 114 height 11
type input "0"
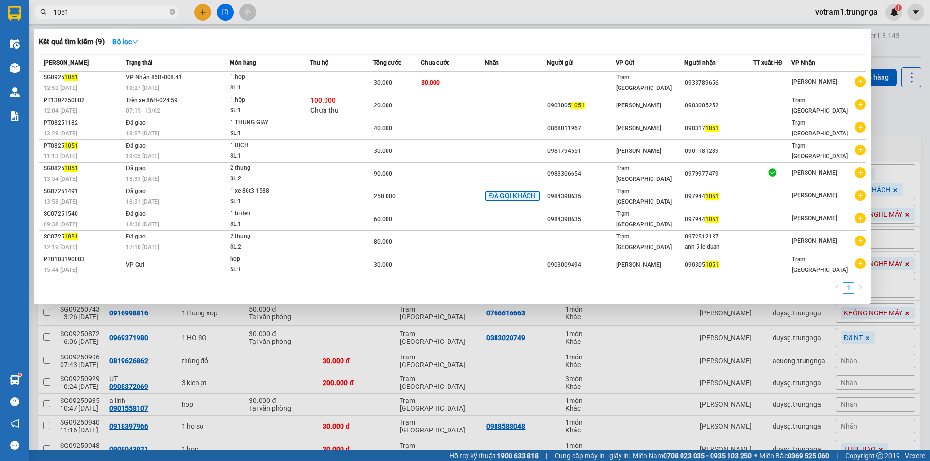
type input "1051"
drag, startPoint x: 916, startPoint y: 113, endPoint x: 911, endPoint y: 114, distance: 4.9
click at [915, 113] on div at bounding box center [465, 230] width 930 height 461
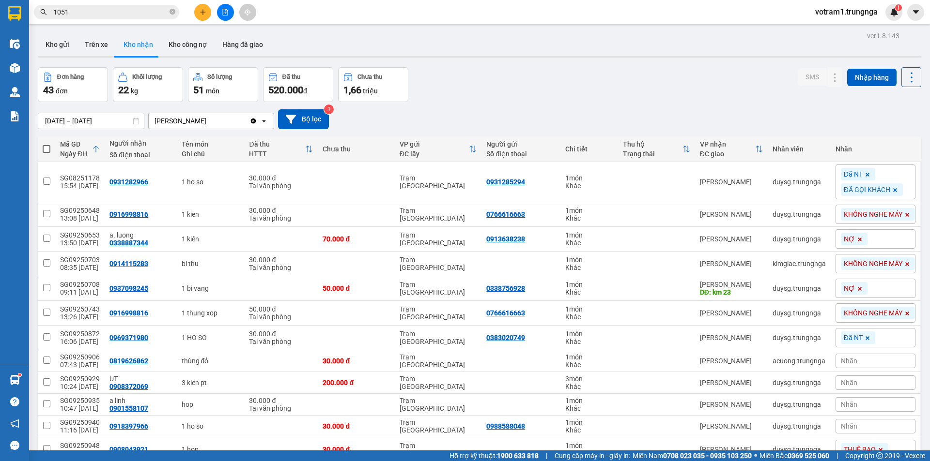
click at [858, 10] on span "votram1.trungnga" at bounding box center [846, 12] width 78 height 12
click at [860, 30] on span "Đăng xuất" at bounding box center [850, 30] width 58 height 11
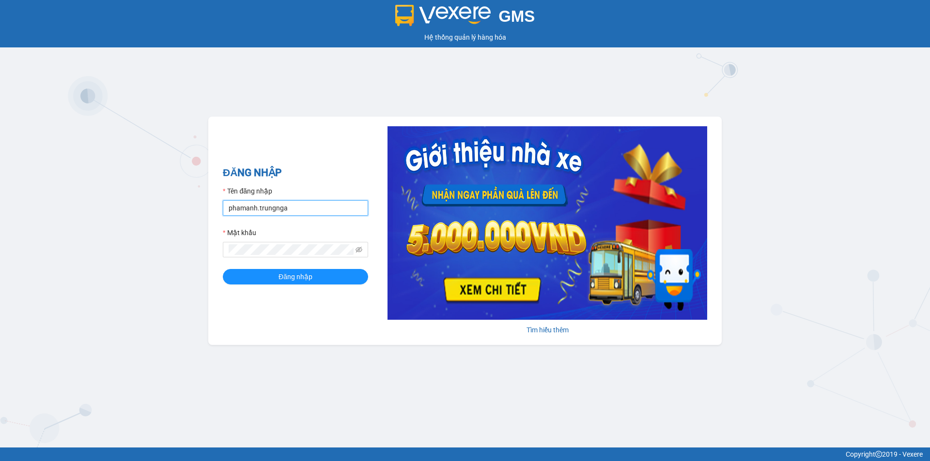
click at [241, 206] on input "phamanh.trungnga" at bounding box center [295, 207] width 145 height 15
type input "thucute.trungnga"
click at [223, 269] on button "Đăng nhập" at bounding box center [295, 276] width 145 height 15
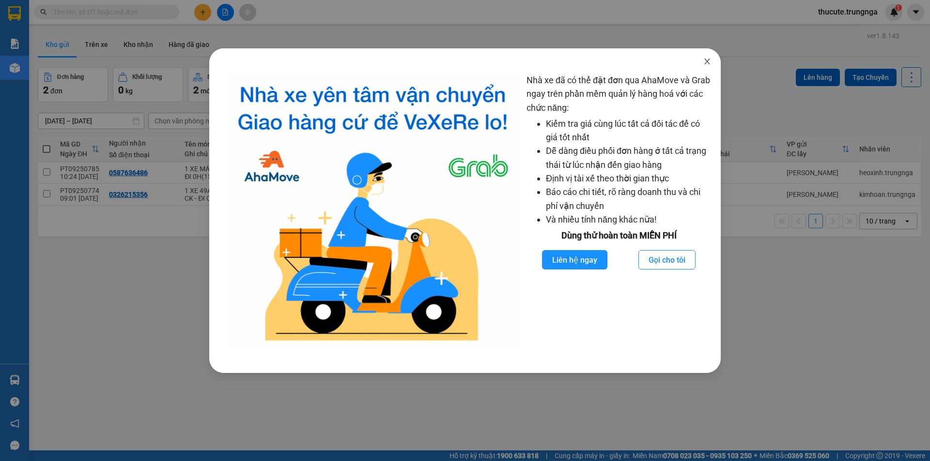
click at [709, 58] on icon "close" at bounding box center [707, 62] width 8 height 8
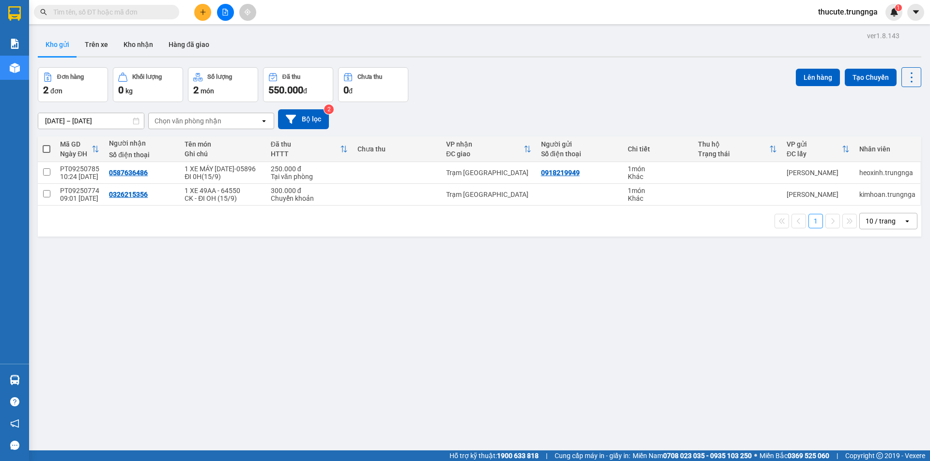
click at [96, 7] on input "text" at bounding box center [110, 12] width 114 height 11
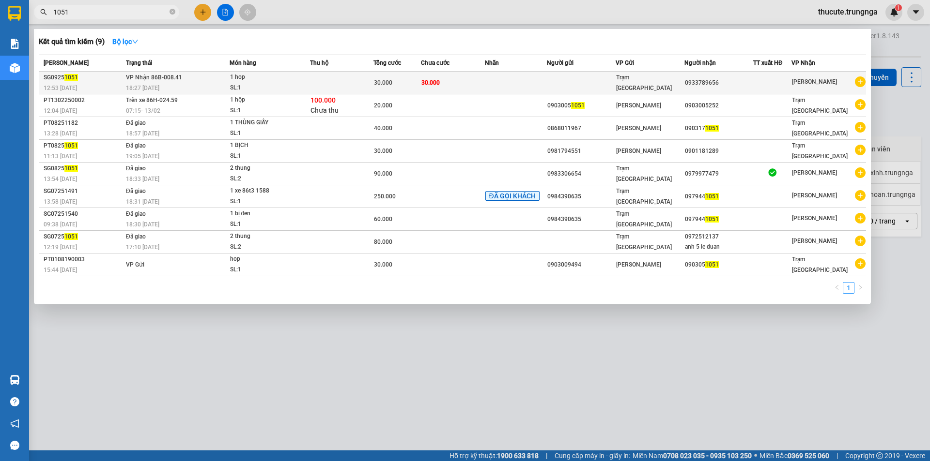
type input "1051"
click at [198, 81] on td "VP Nhận 86B-008.41 18:27 - 13/09" at bounding box center [176, 83] width 106 height 23
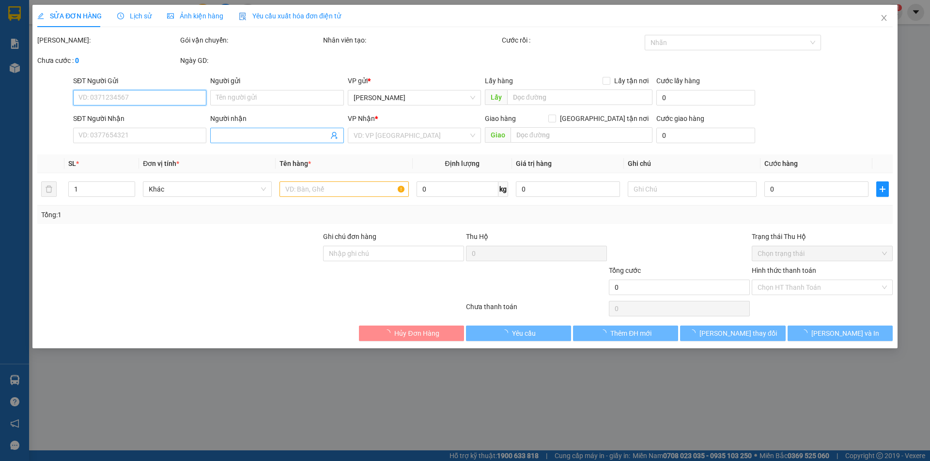
type input "0933789656"
type input "30.000"
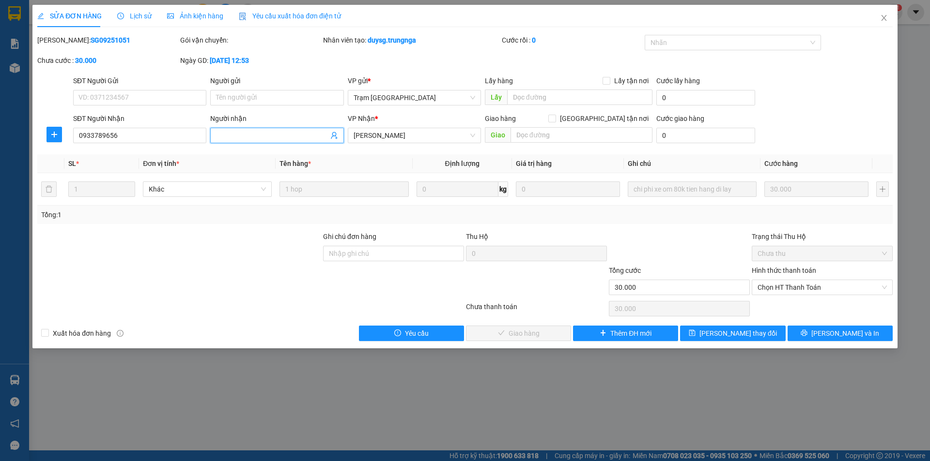
click at [236, 139] on input "Người nhận" at bounding box center [272, 135] width 112 height 11
type input "THU 80K XE ÔM"
click at [718, 335] on button "[PERSON_NAME] thay đổi" at bounding box center [732, 333] width 105 height 15
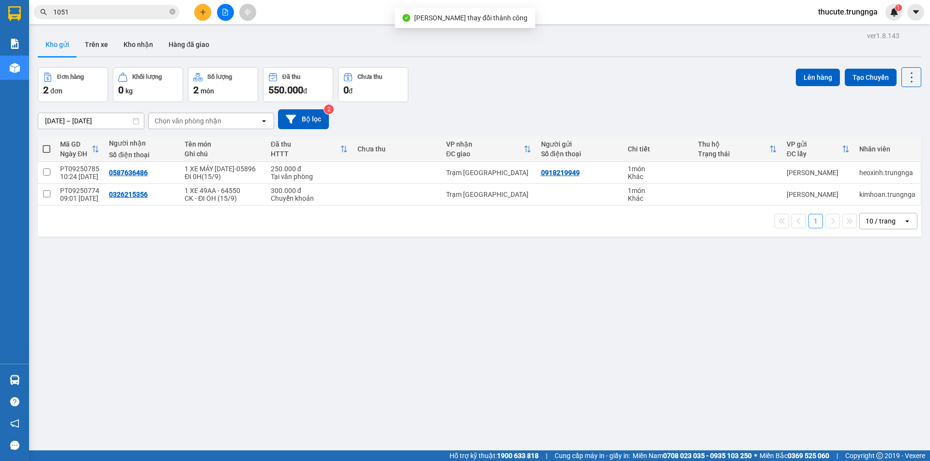
drag, startPoint x: 84, startPoint y: 20, endPoint x: 80, endPoint y: 4, distance: 16.6
click at [82, 18] on div "Kết quả tìm kiếm ( 9 ) Bộ lọc Mã ĐH Trạng thái Món hàng Thu hộ Tổng cước Chưa c…" at bounding box center [94, 12] width 189 height 17
click at [80, 4] on div "Kết quả tìm kiếm ( 9 ) Bộ lọc Mã ĐH Trạng thái Món hàng Thu hộ Tổng cước Chưa c…" at bounding box center [94, 12] width 189 height 17
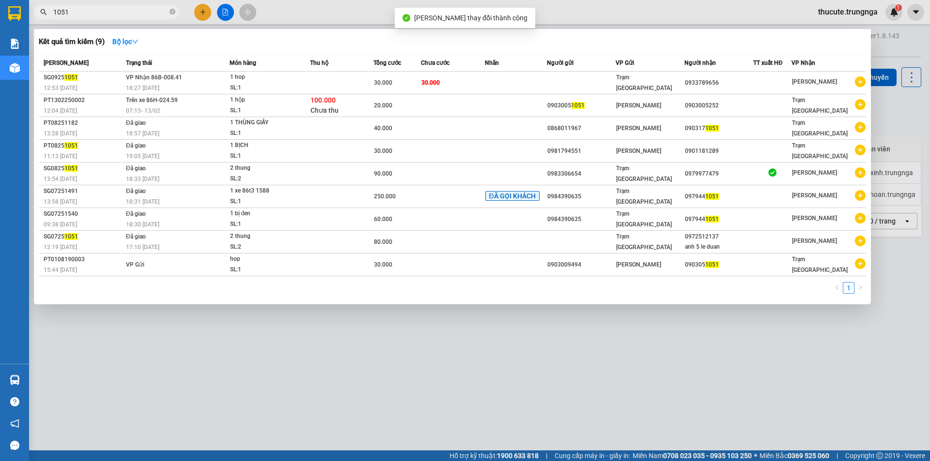
click at [79, 10] on input "1051" at bounding box center [110, 12] width 114 height 11
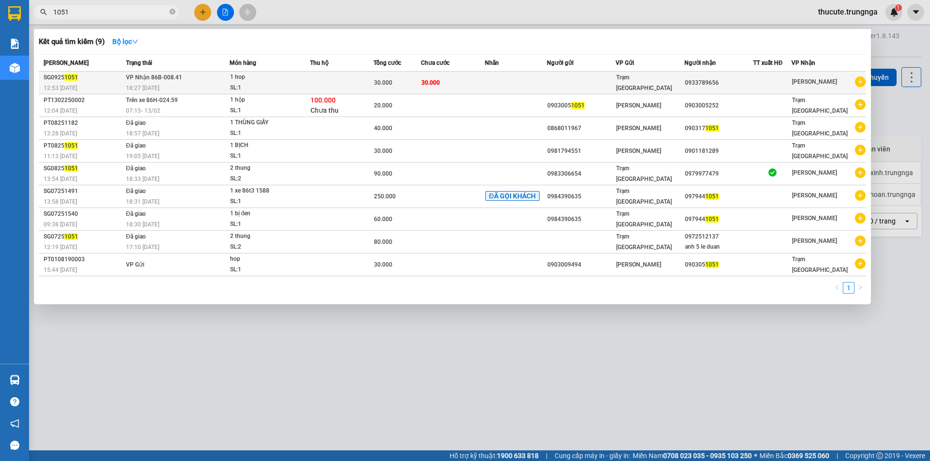
click at [275, 76] on div "1 hop" at bounding box center [266, 77] width 73 height 11
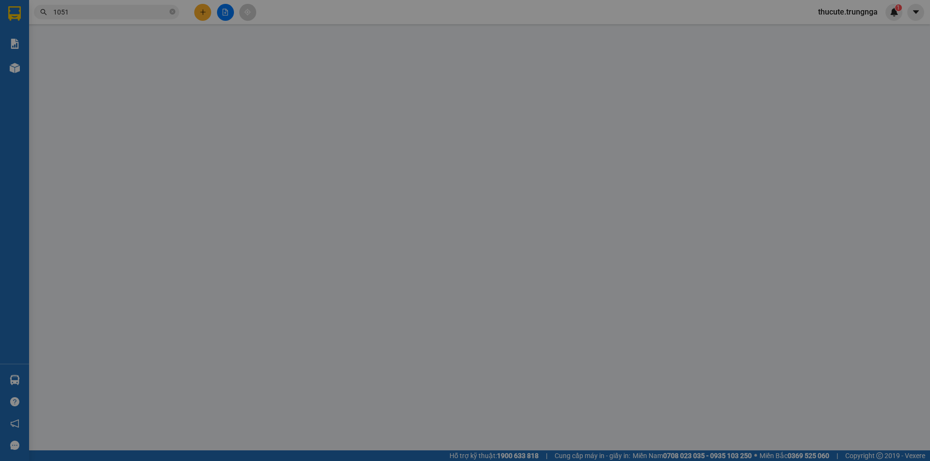
type input "0933789656"
type input "THU 80K XE ÔM"
type input "30.000"
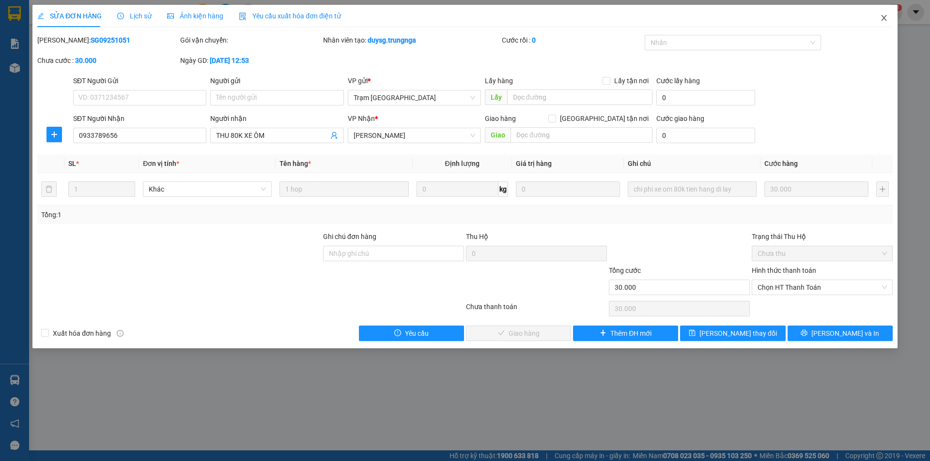
click at [884, 17] on icon "close" at bounding box center [884, 18] width 8 height 8
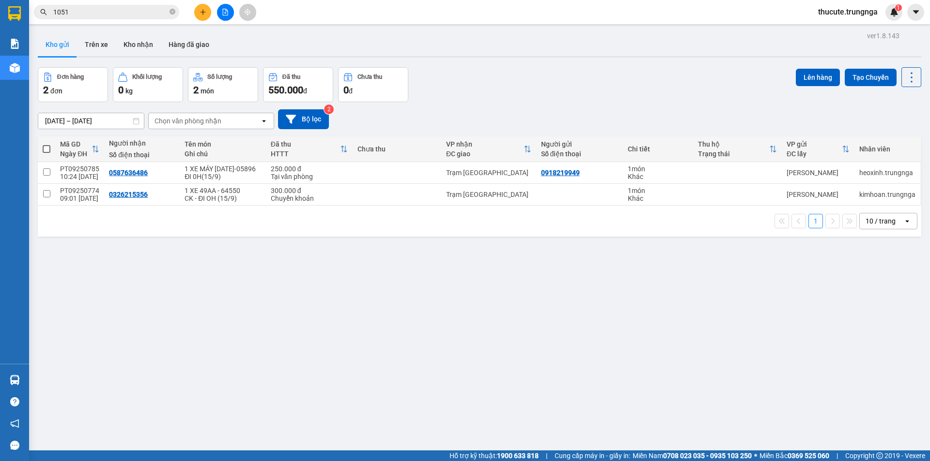
click at [120, 15] on input "1051" at bounding box center [110, 12] width 114 height 11
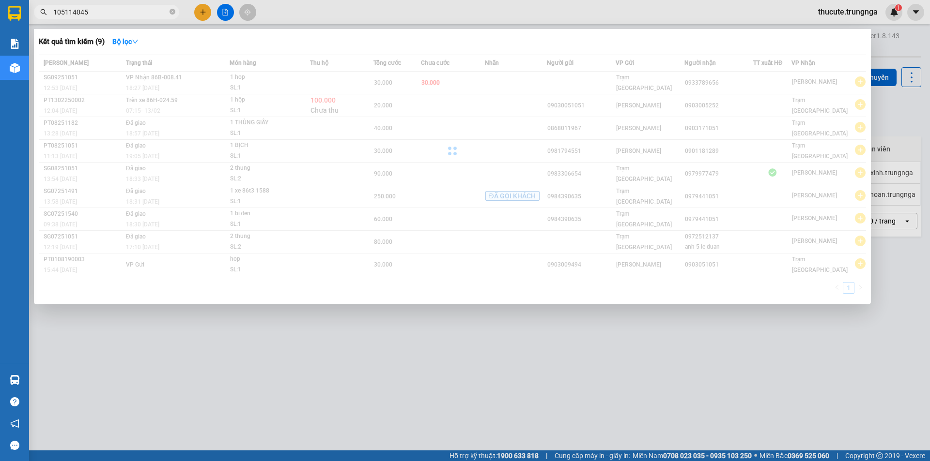
click at [119, 16] on input "105114045" at bounding box center [110, 12] width 114 height 11
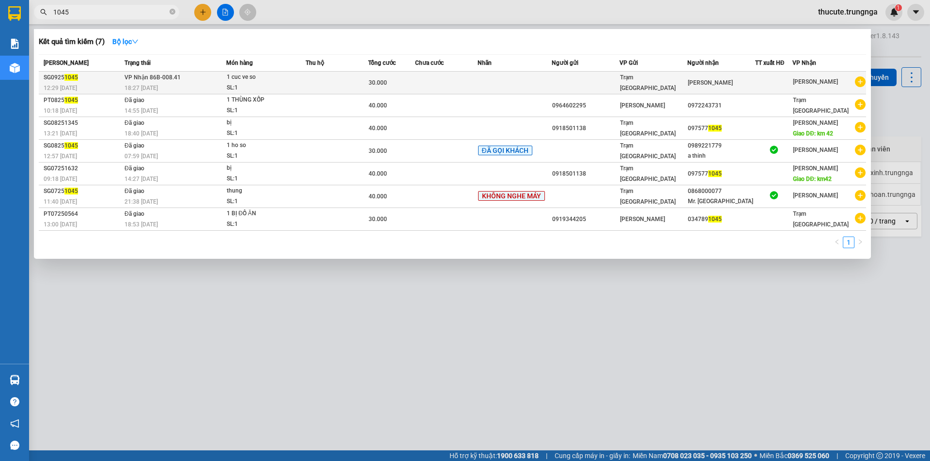
type input "1045"
click at [282, 85] on div "SL: 1" at bounding box center [263, 88] width 73 height 11
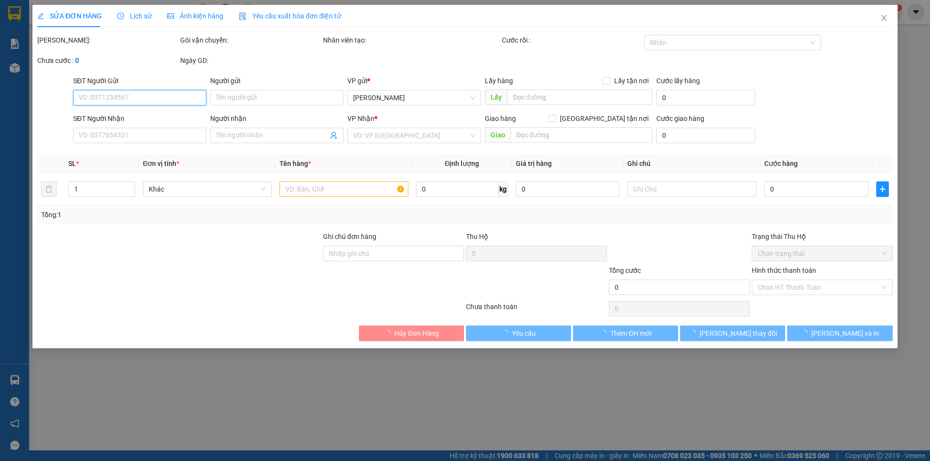
type input "[PERSON_NAME]"
type input "30.000"
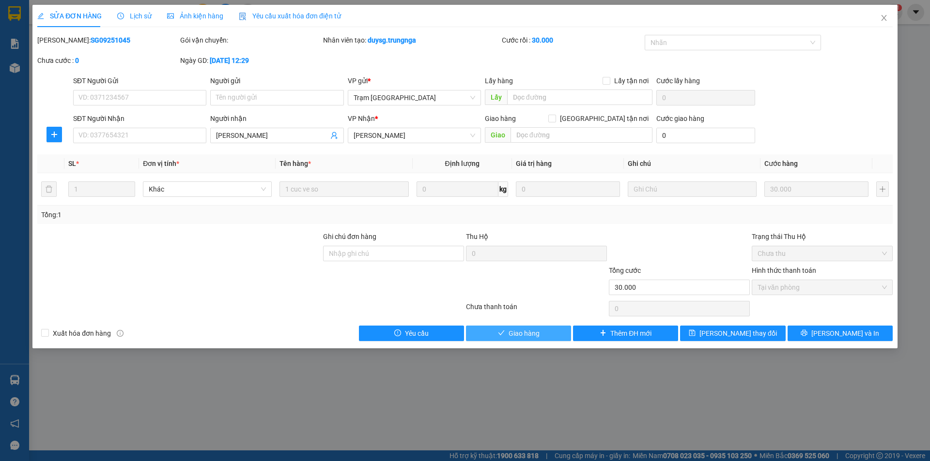
click at [513, 330] on span "Giao hàng" at bounding box center [523, 333] width 31 height 11
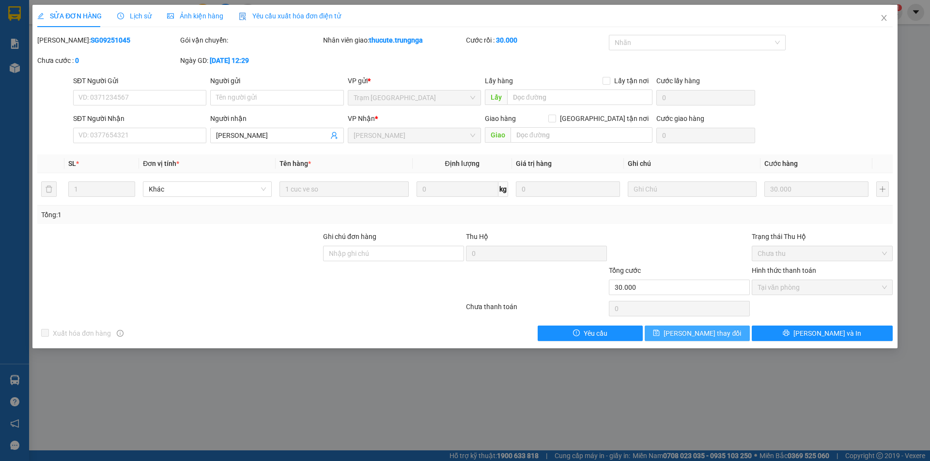
click at [705, 329] on span "[PERSON_NAME] thay đổi" at bounding box center [701, 333] width 77 height 11
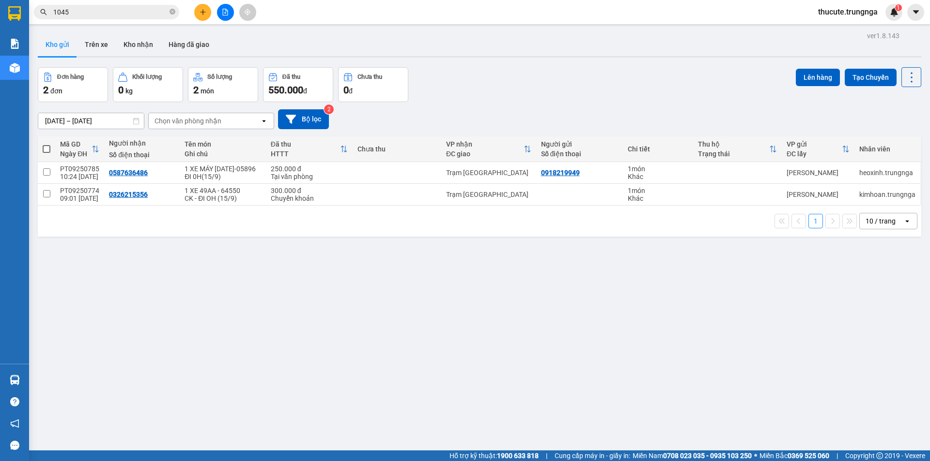
drag, startPoint x: 327, startPoint y: 72, endPoint x: 322, endPoint y: 70, distance: 6.0
click at [324, 72] on button "Đã thu 550.000 đ" at bounding box center [298, 84] width 70 height 35
click at [126, 48] on button "Kho nhận" at bounding box center [138, 44] width 45 height 23
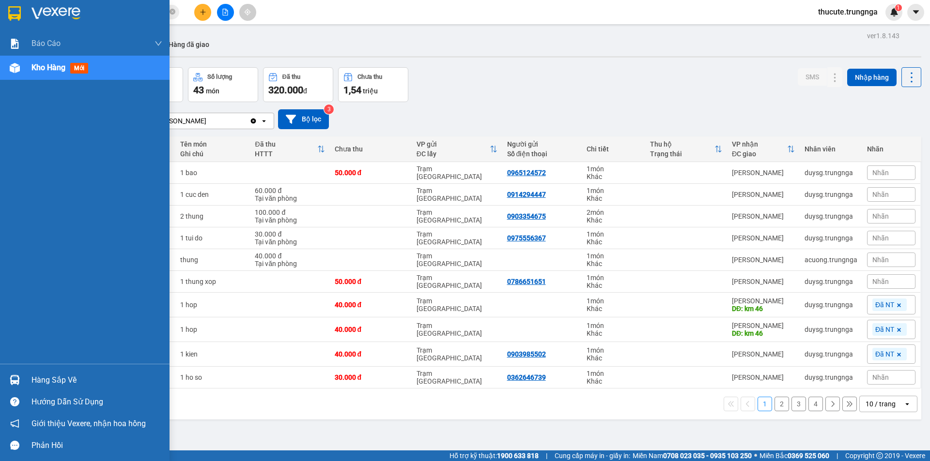
click at [25, 376] on div "Hàng sắp về" at bounding box center [84, 380] width 169 height 22
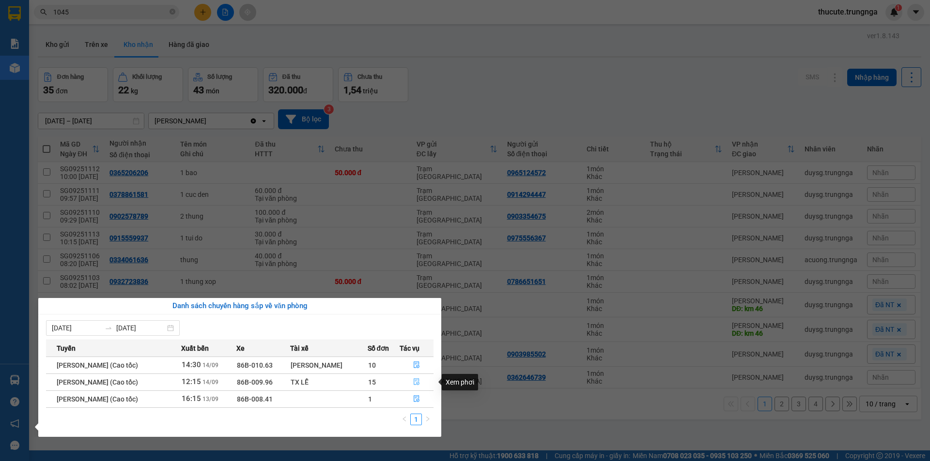
click at [419, 379] on icon "file-done" at bounding box center [416, 382] width 7 height 7
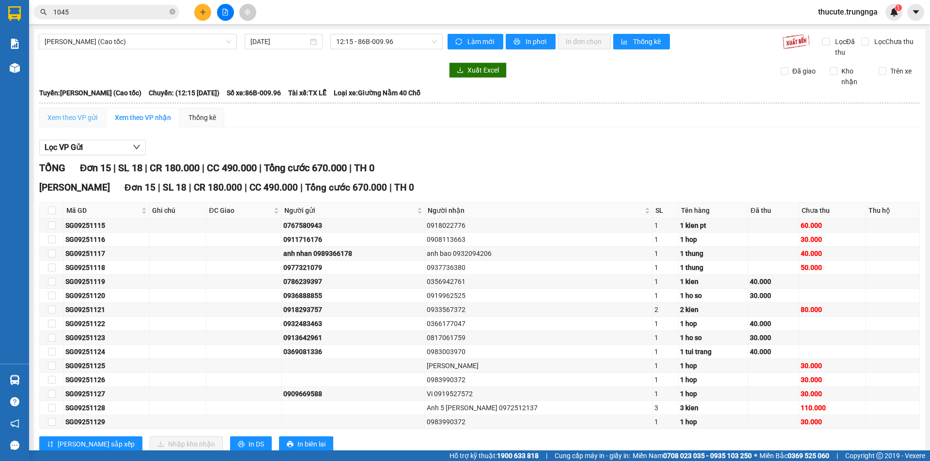
click at [84, 124] on div "Xem theo VP gửi" at bounding box center [72, 117] width 66 height 19
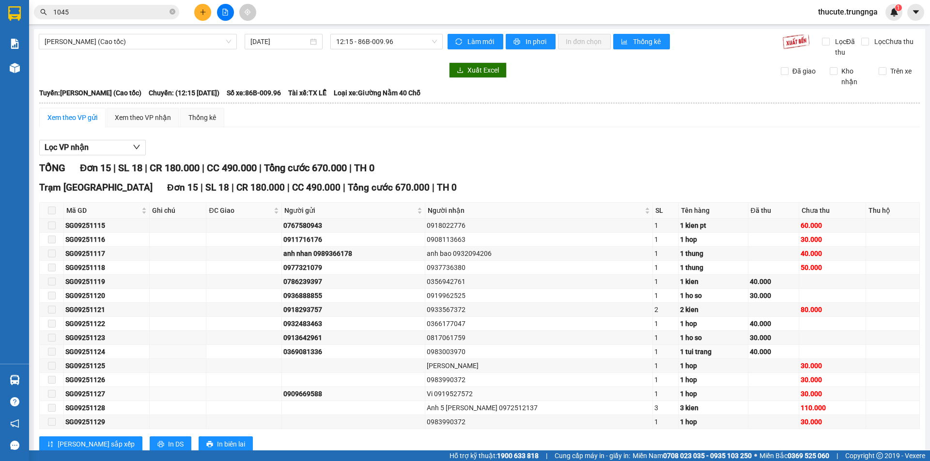
scroll to position [29, 0]
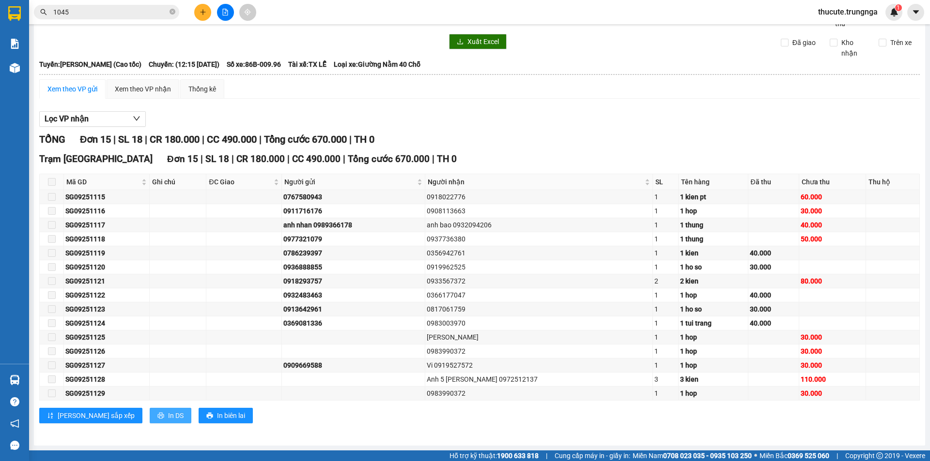
click at [150, 421] on button "In DS" at bounding box center [171, 415] width 42 height 15
